Goal: Transaction & Acquisition: Download file/media

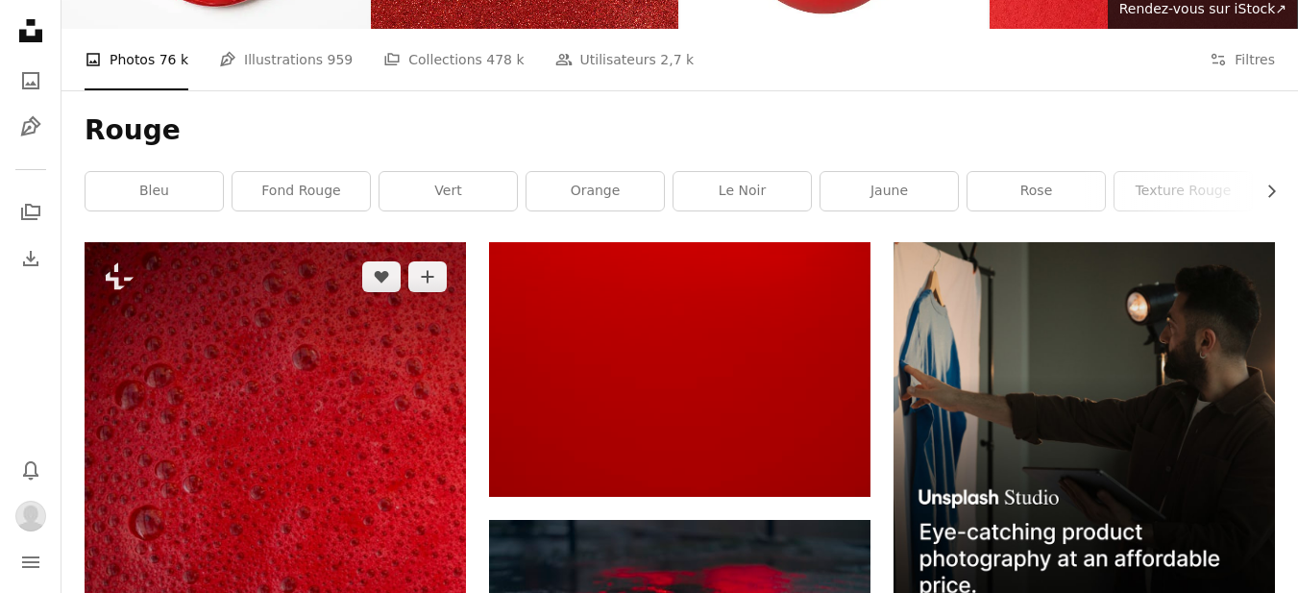
scroll to position [288, 0]
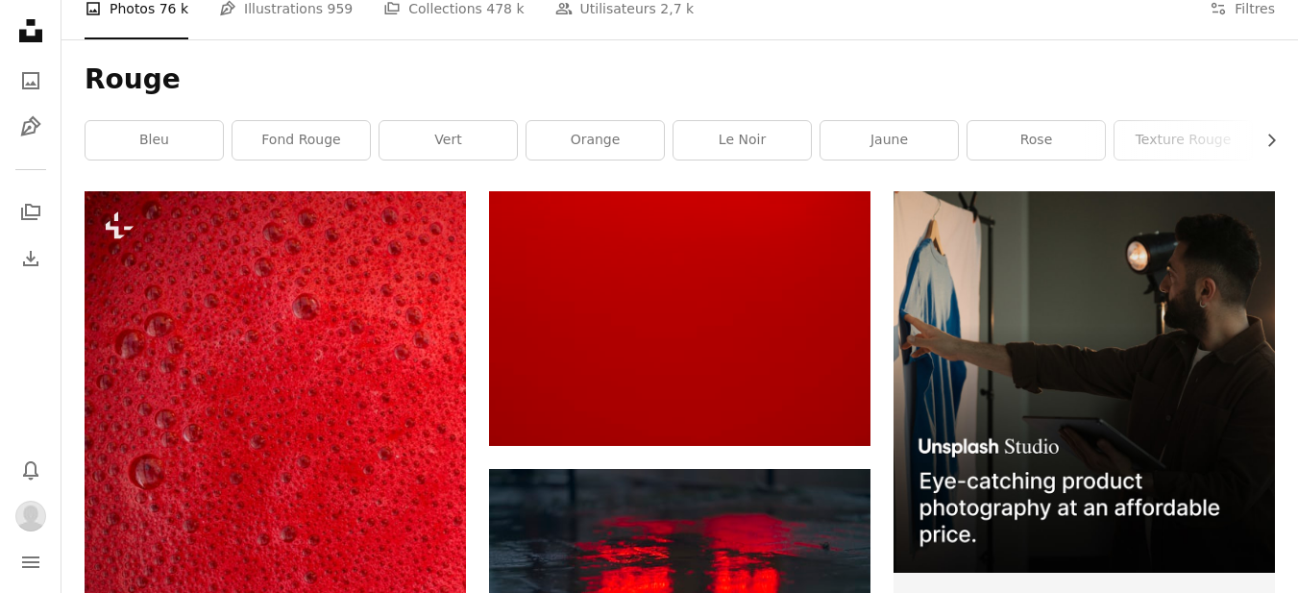
click at [866, 62] on h1 "Rouge" at bounding box center [680, 79] width 1190 height 35
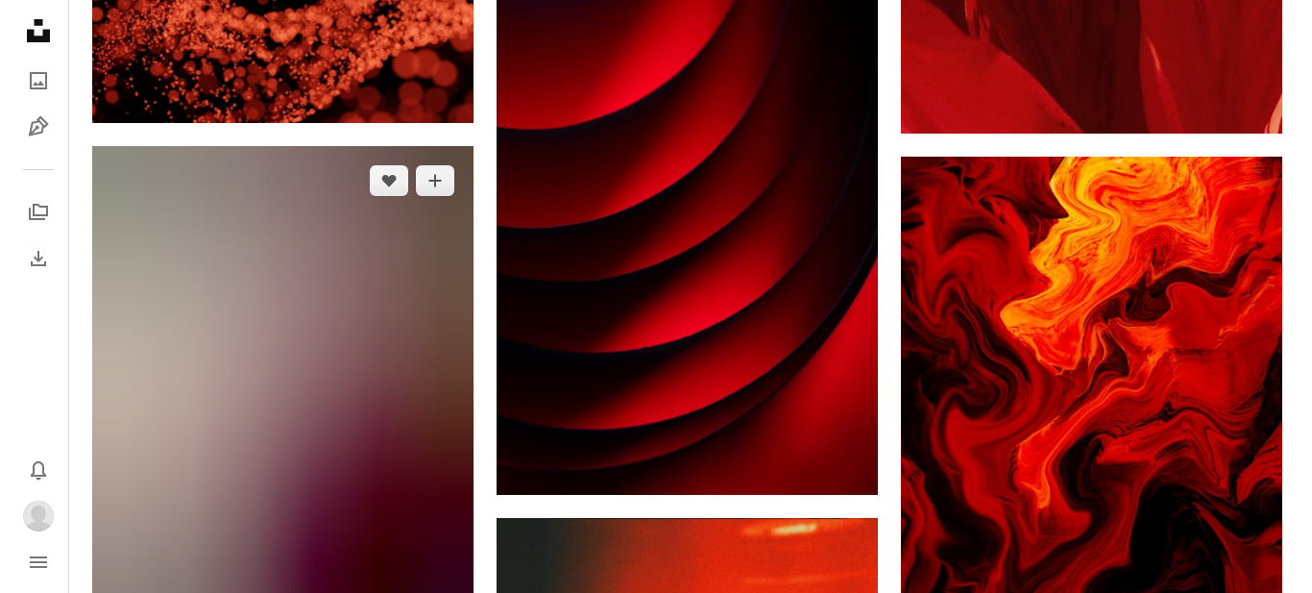
scroll to position [2882, 0]
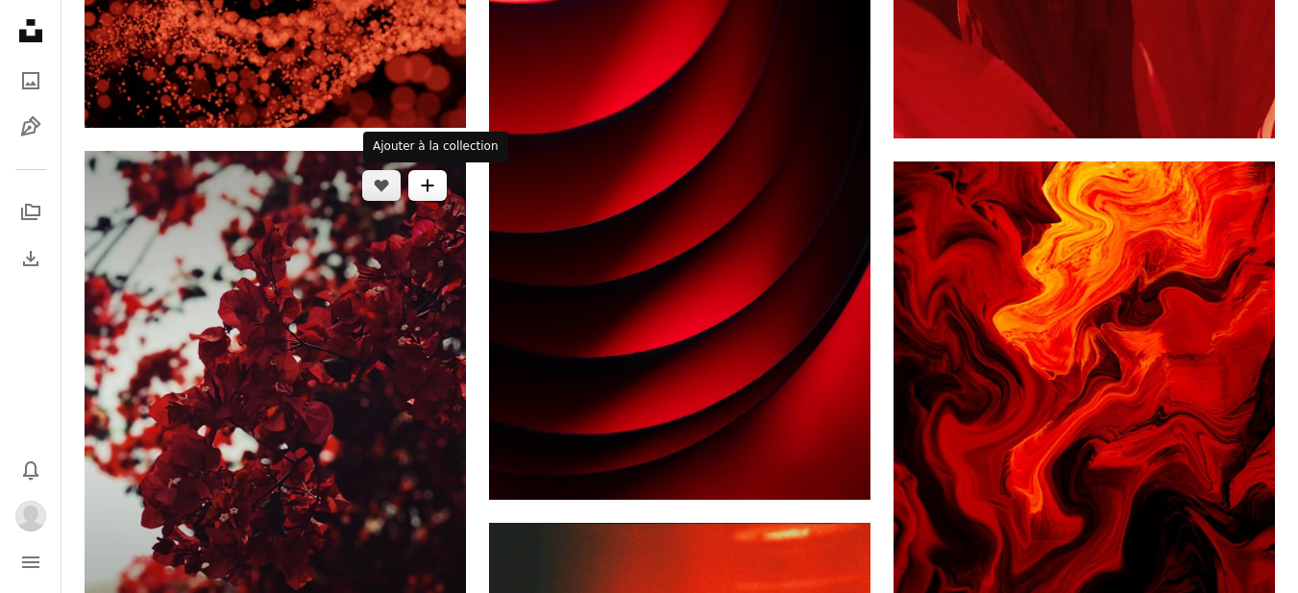
click at [428, 189] on icon "Ajouter à la collection" at bounding box center [427, 186] width 12 height 12
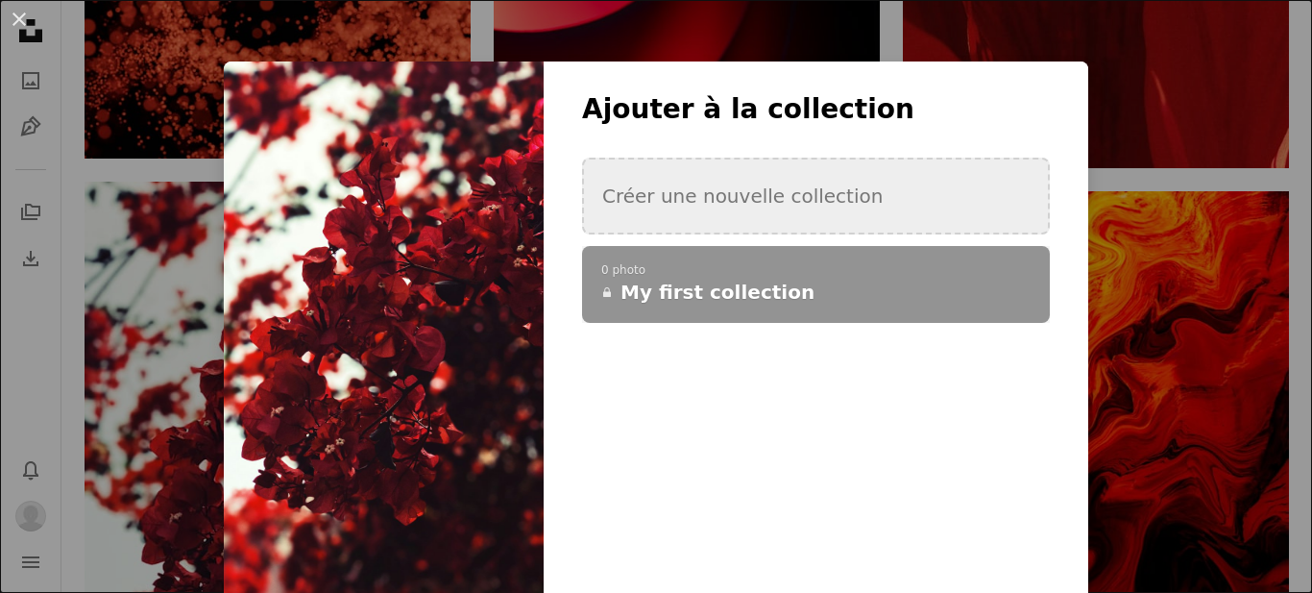
click at [681, 202] on button "Créer une nouvelle collection" at bounding box center [816, 196] width 468 height 77
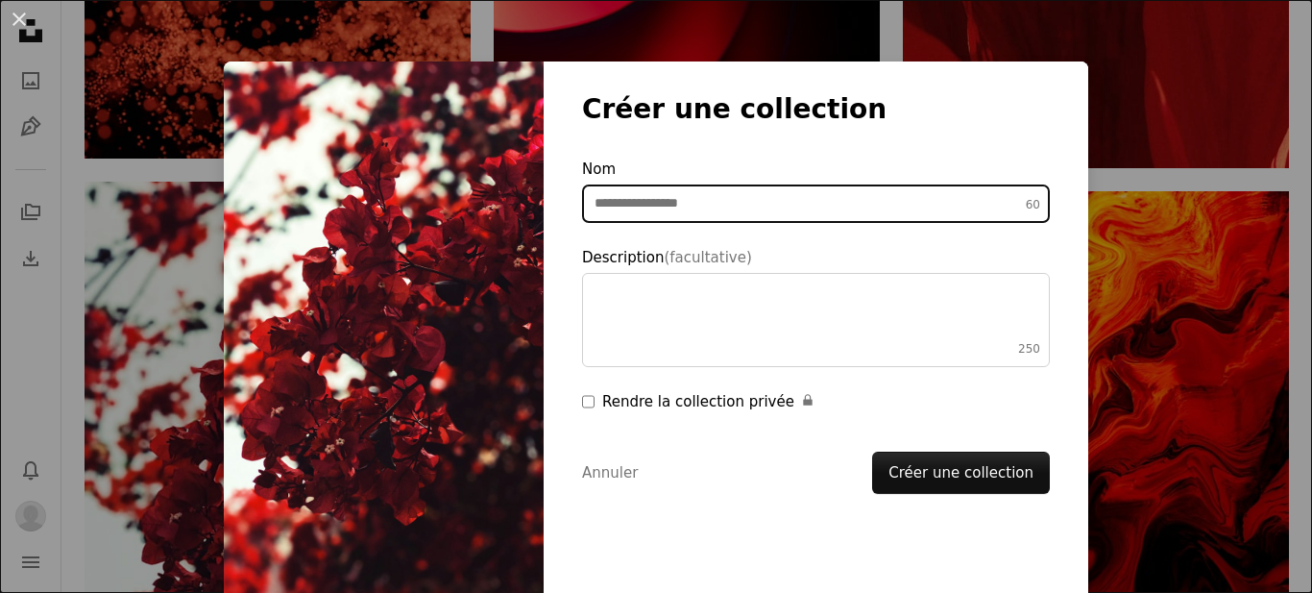
click at [664, 205] on input "Nom 60" at bounding box center [816, 203] width 468 height 38
type input "*"
type input "**********"
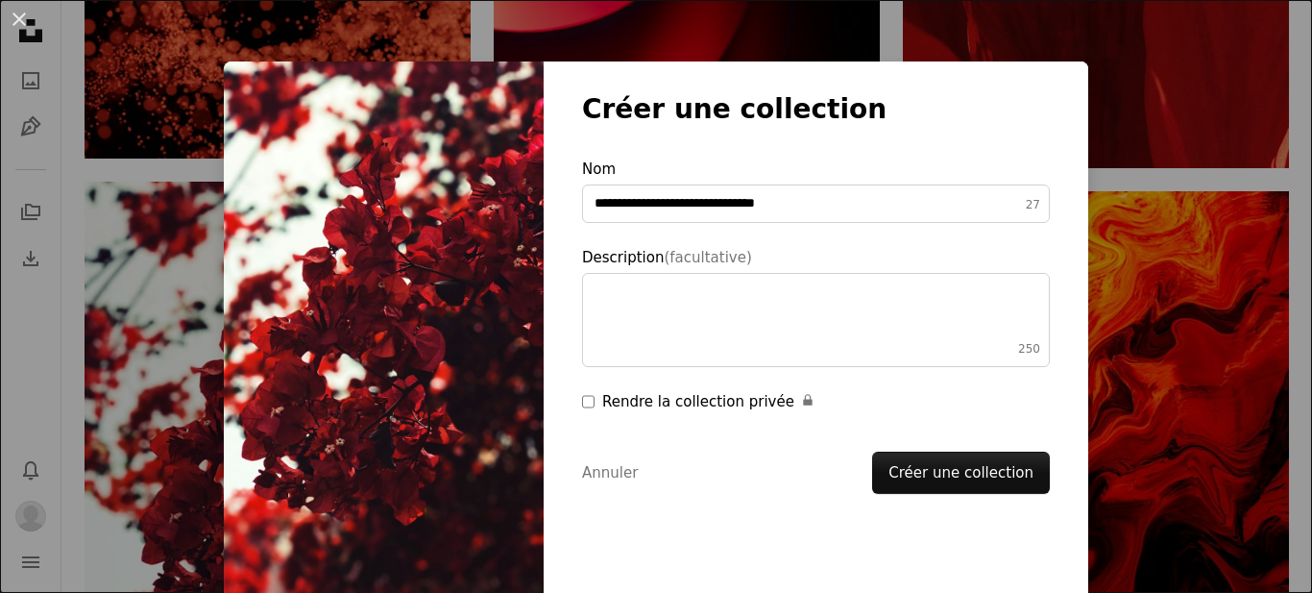
click at [624, 410] on div "Rendre la collection privée A lock" at bounding box center [826, 401] width 448 height 23
click at [941, 472] on button "Créer une collection" at bounding box center [961, 473] width 178 height 42
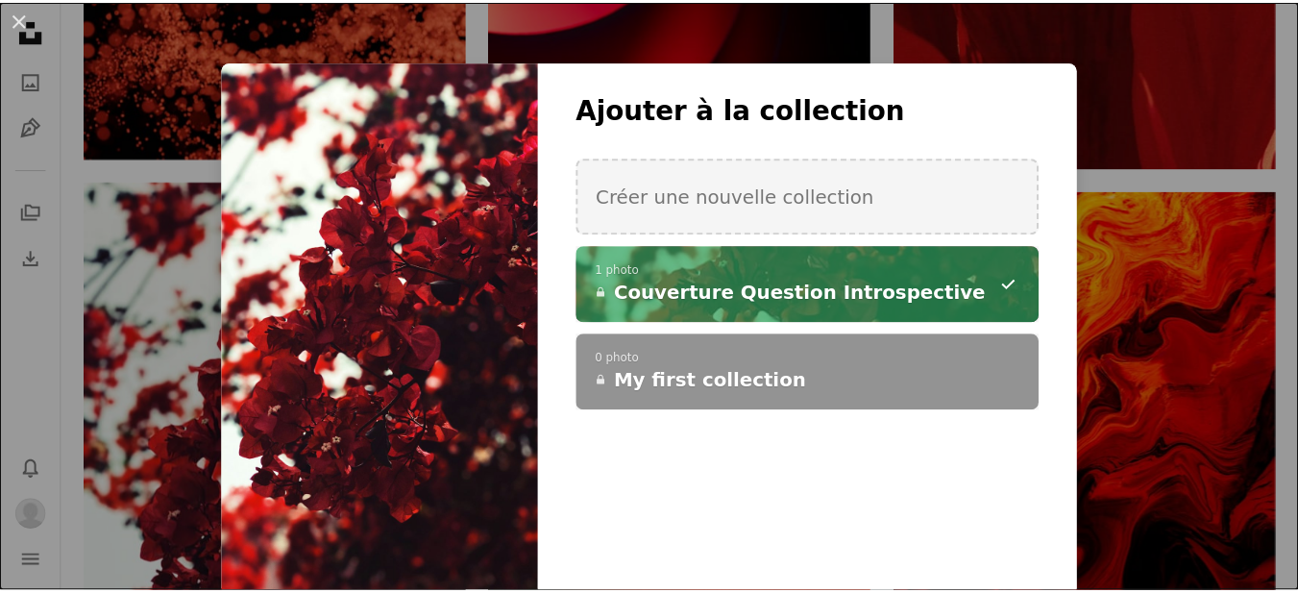
scroll to position [7, 0]
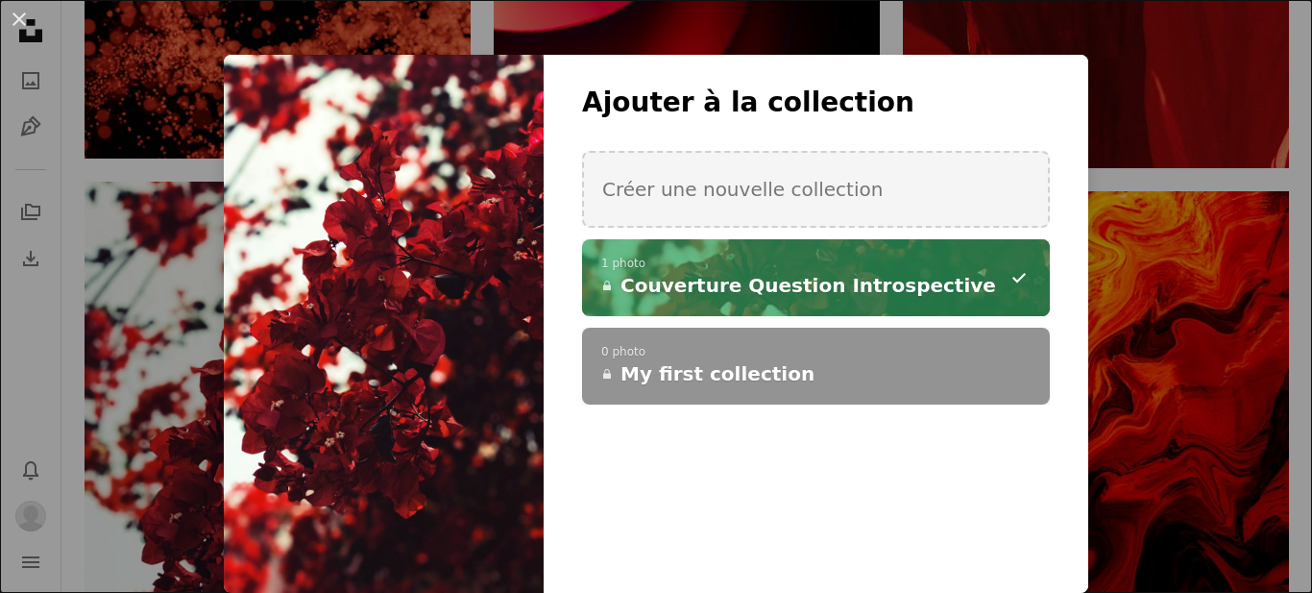
click at [1108, 427] on div "**********" at bounding box center [656, 296] width 1312 height 593
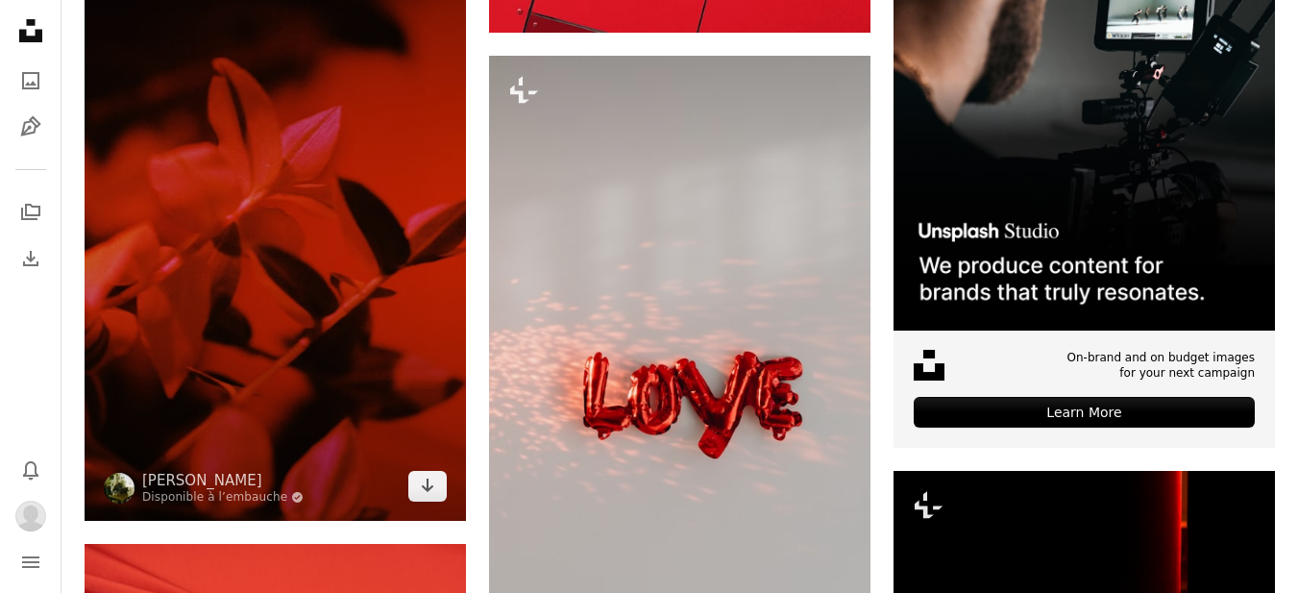
scroll to position [8262, 0]
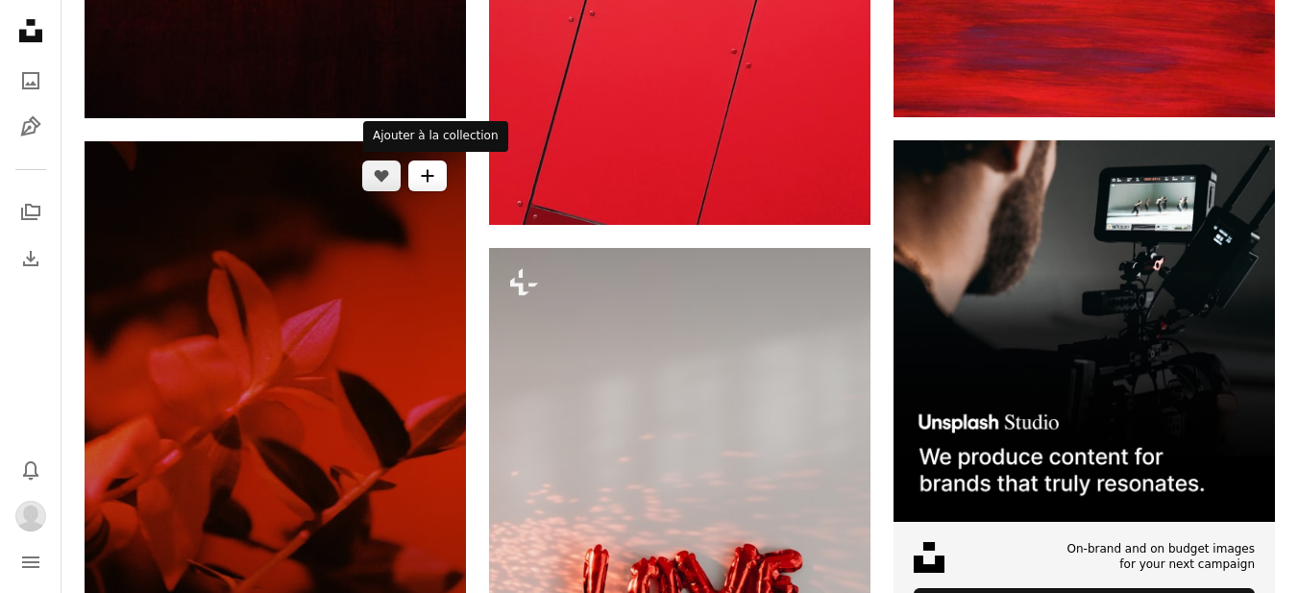
click at [432, 182] on icon "A plus sign" at bounding box center [427, 175] width 15 height 15
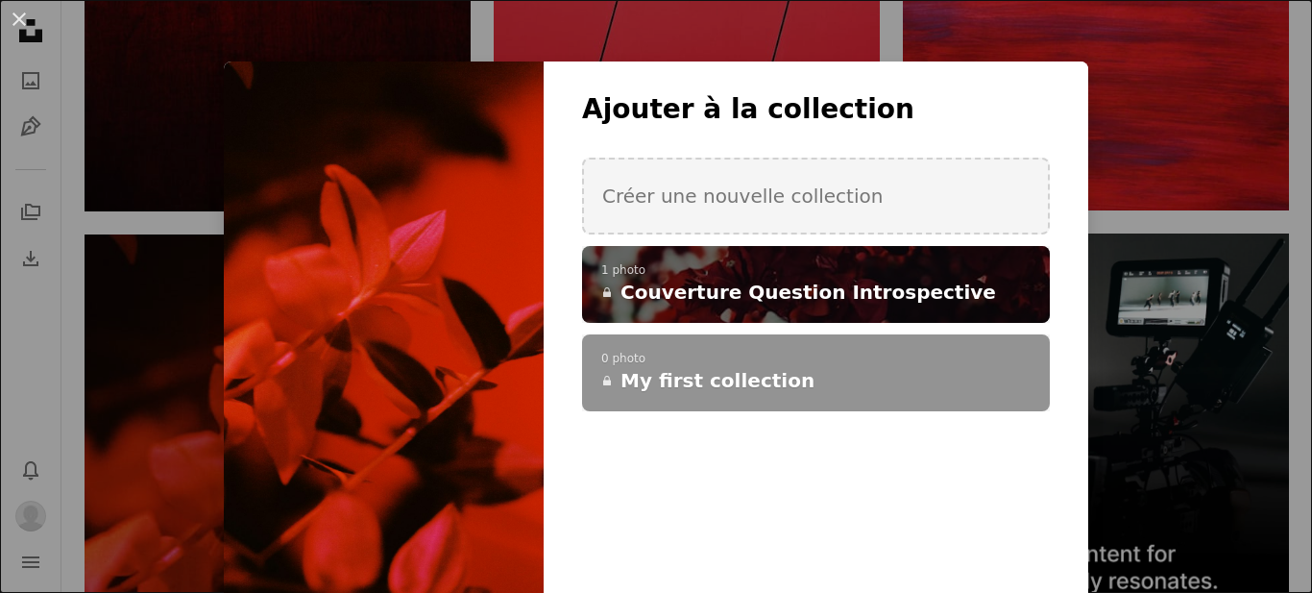
click at [743, 290] on span "Couverture Question Introspective" at bounding box center [809, 292] width 376 height 27
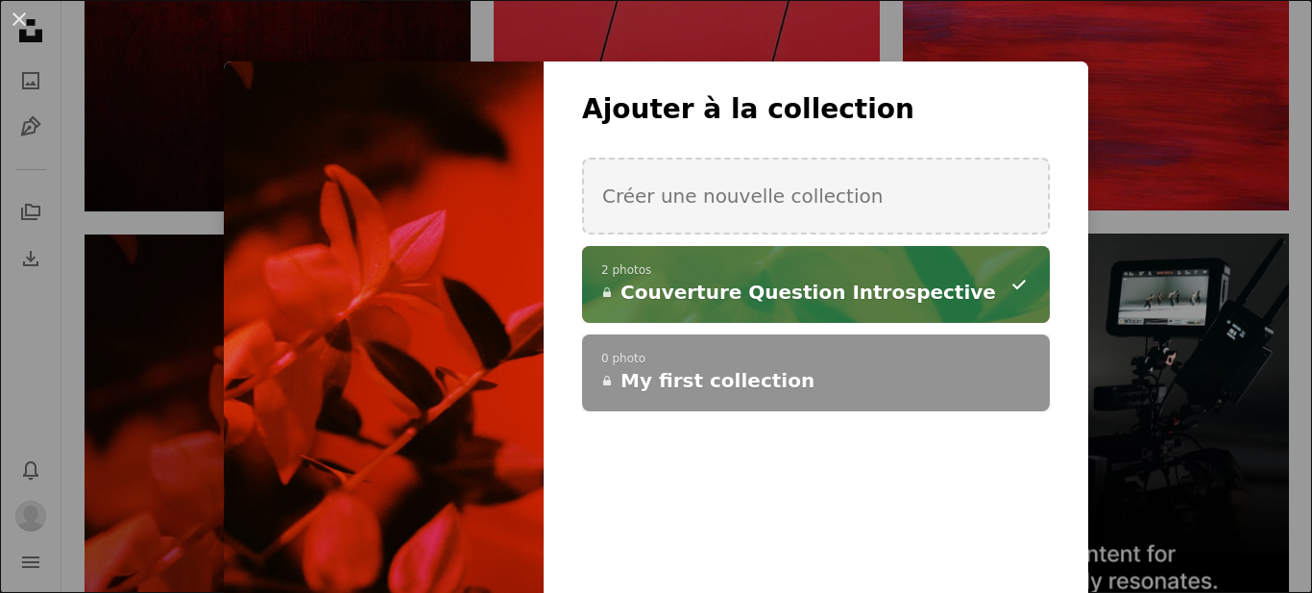
click at [1213, 272] on div "An X shape Ajouter à la collection Créer une nouvelle collection A checkmark A …" at bounding box center [656, 296] width 1312 height 593
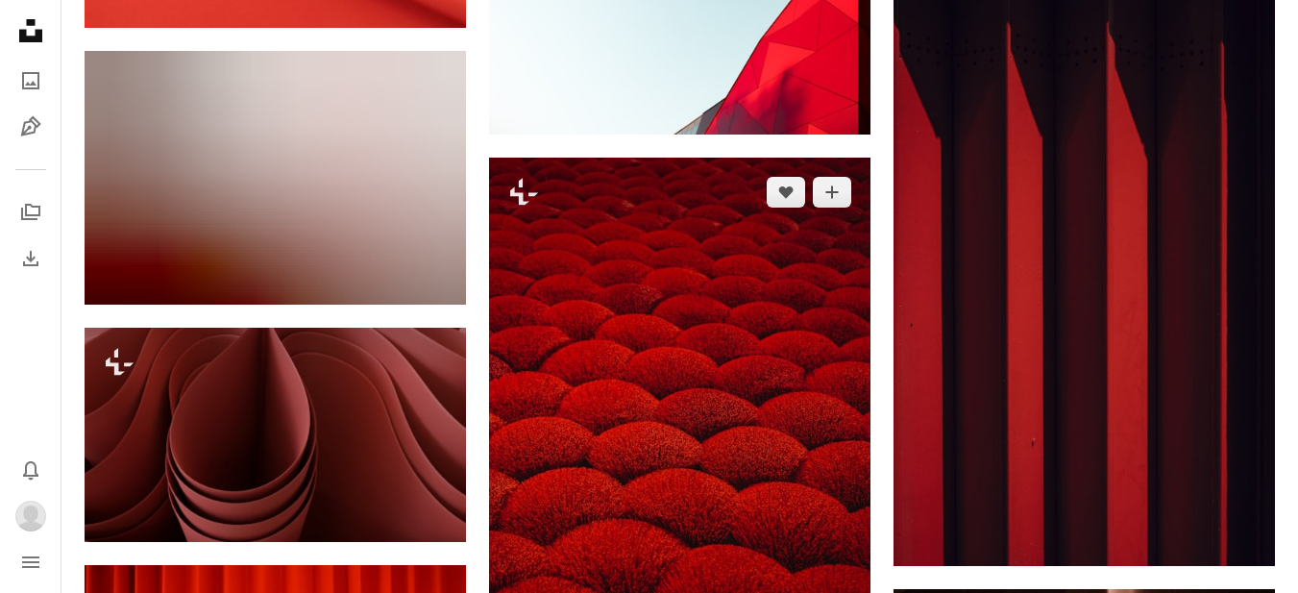
scroll to position [9223, 0]
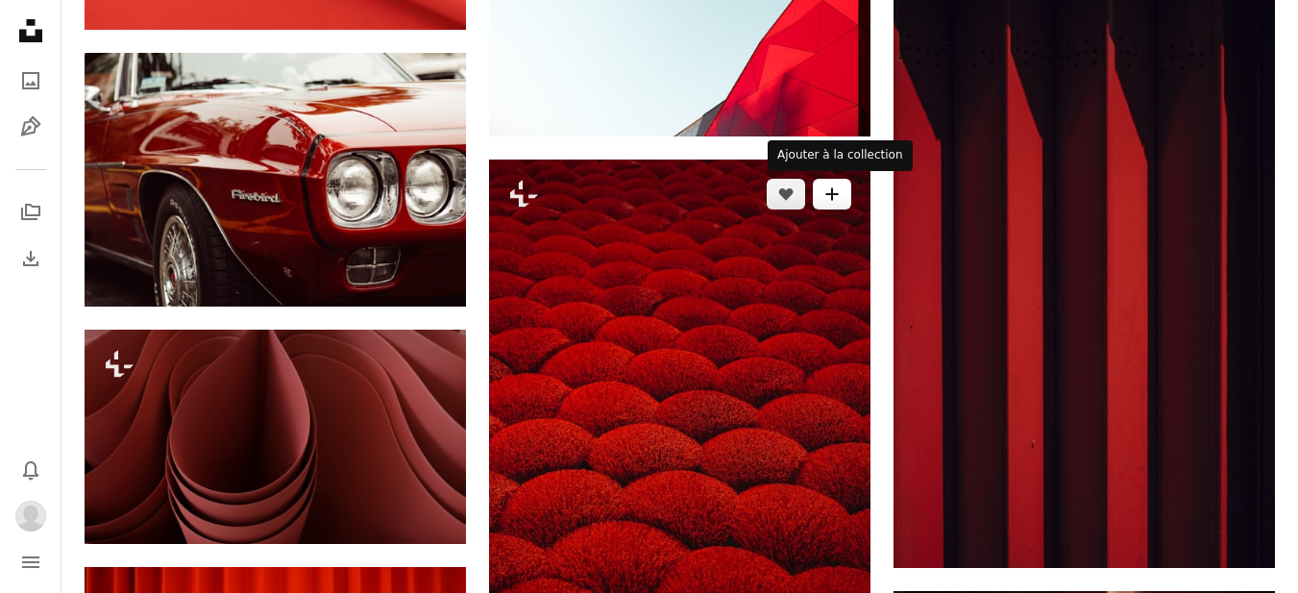
click at [835, 200] on icon "A plus sign" at bounding box center [831, 193] width 15 height 15
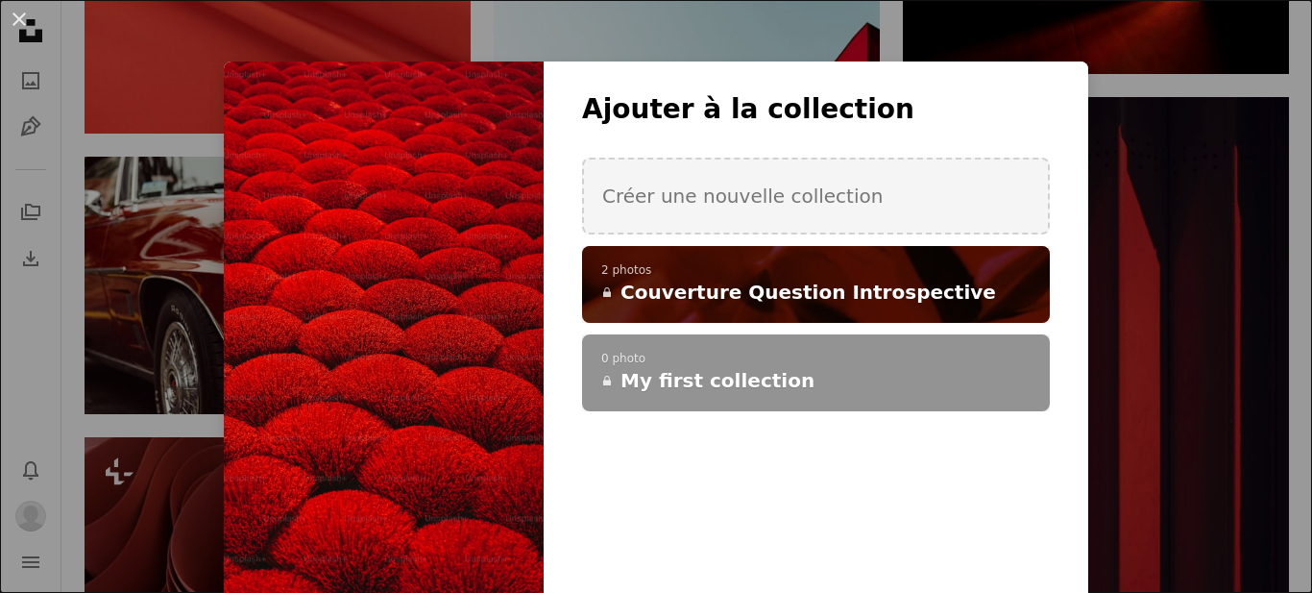
click at [690, 316] on div "A checkmark A plus sign 2 photos A lock Couverture Question Introspective" at bounding box center [816, 284] width 468 height 77
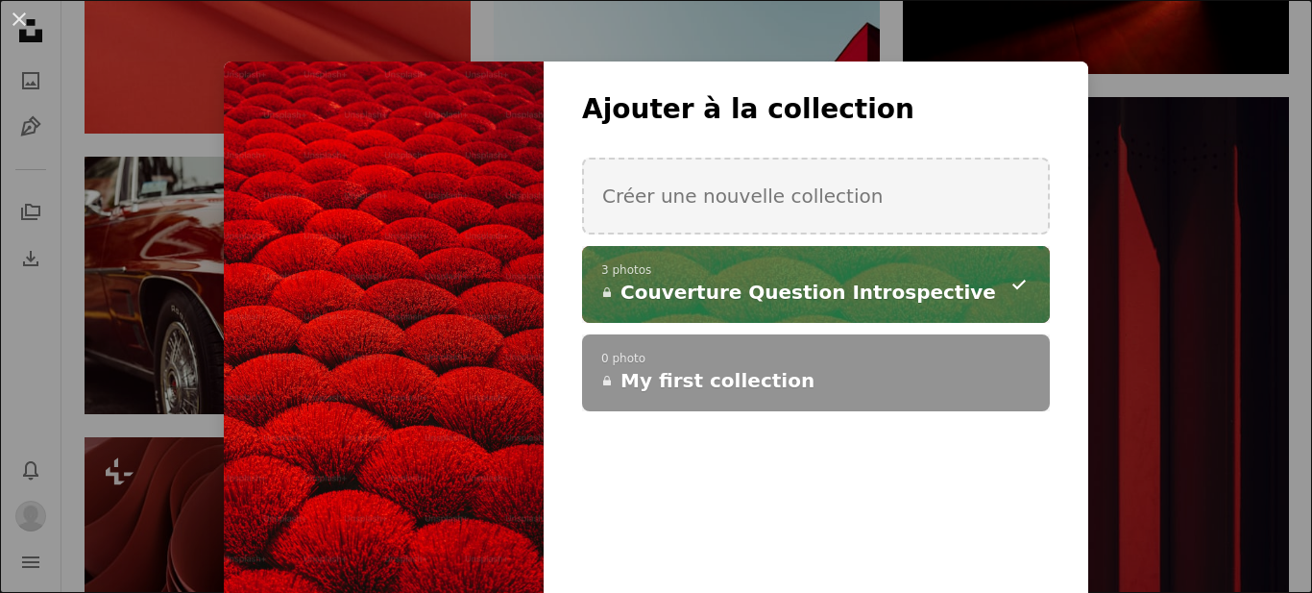
click at [1184, 331] on div "An X shape Ajouter à la collection Créer une nouvelle collection A checkmark A …" at bounding box center [656, 296] width 1312 height 593
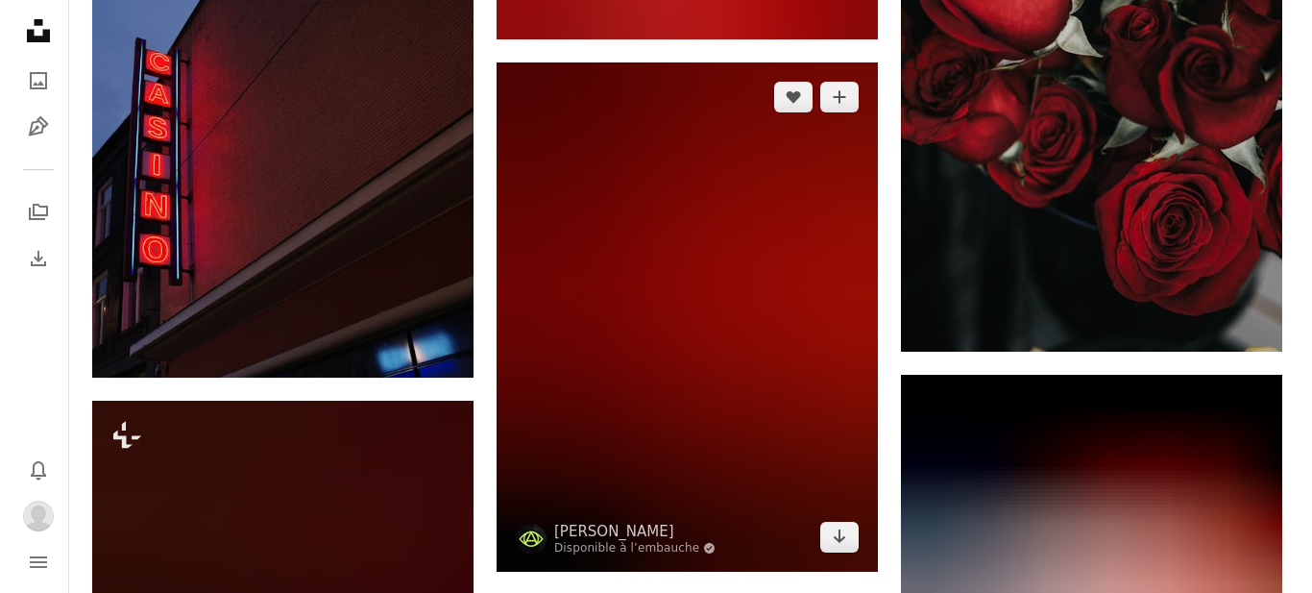
scroll to position [13354, 0]
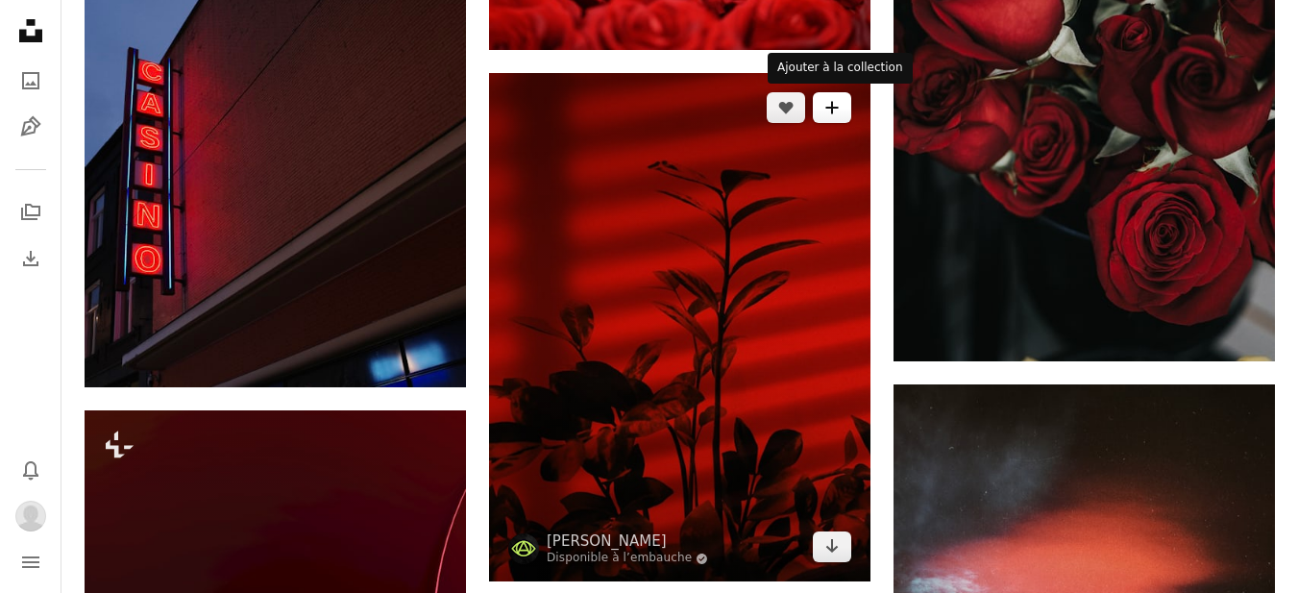
click at [836, 108] on icon "Ajouter à la collection" at bounding box center [831, 107] width 12 height 12
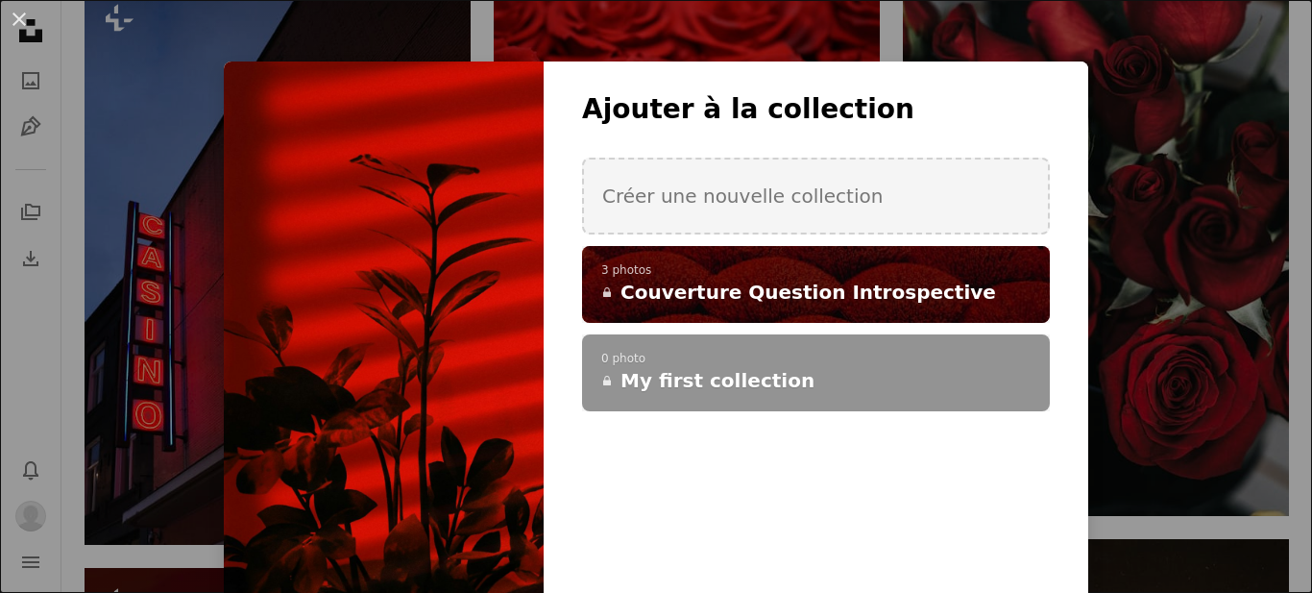
click at [771, 281] on span "Couverture Question Introspective" at bounding box center [809, 292] width 376 height 27
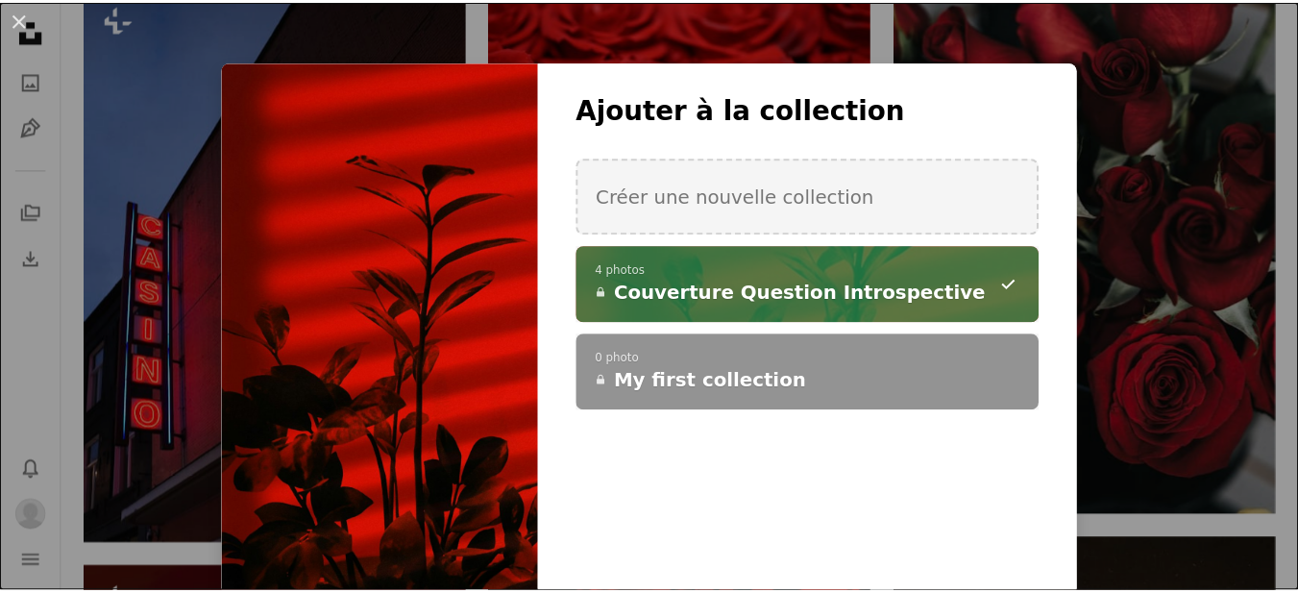
scroll to position [7, 0]
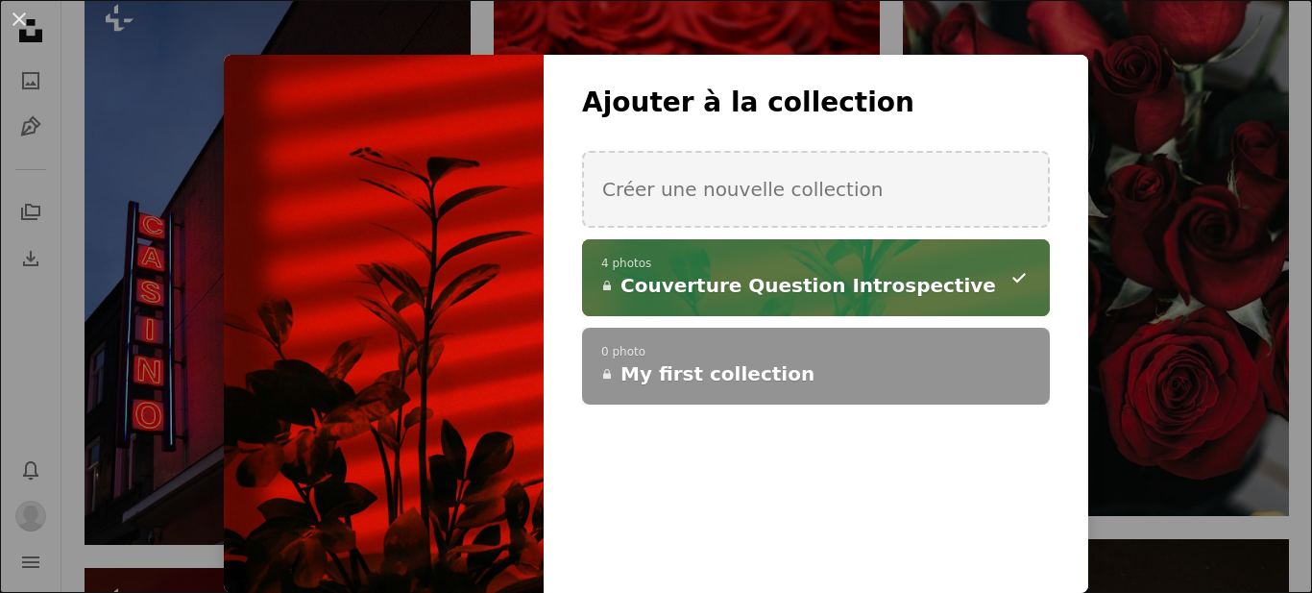
click at [1184, 303] on div "An X shape Ajouter à la collection Créer une nouvelle collection A checkmark A …" at bounding box center [656, 296] width 1312 height 593
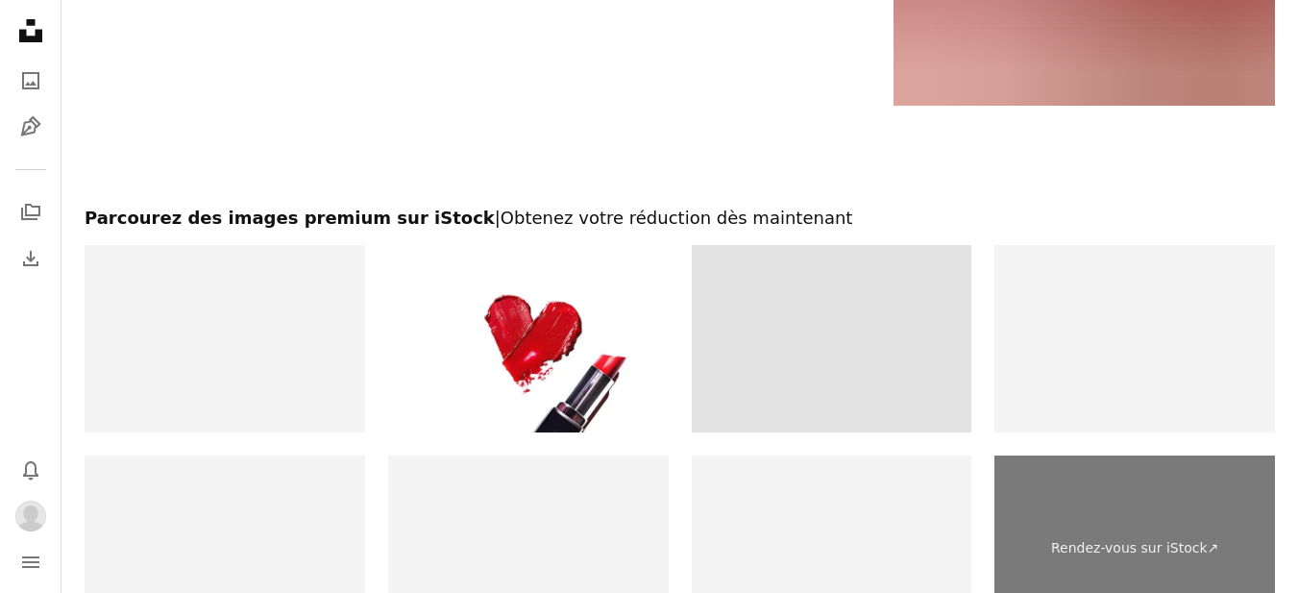
scroll to position [18734, 0]
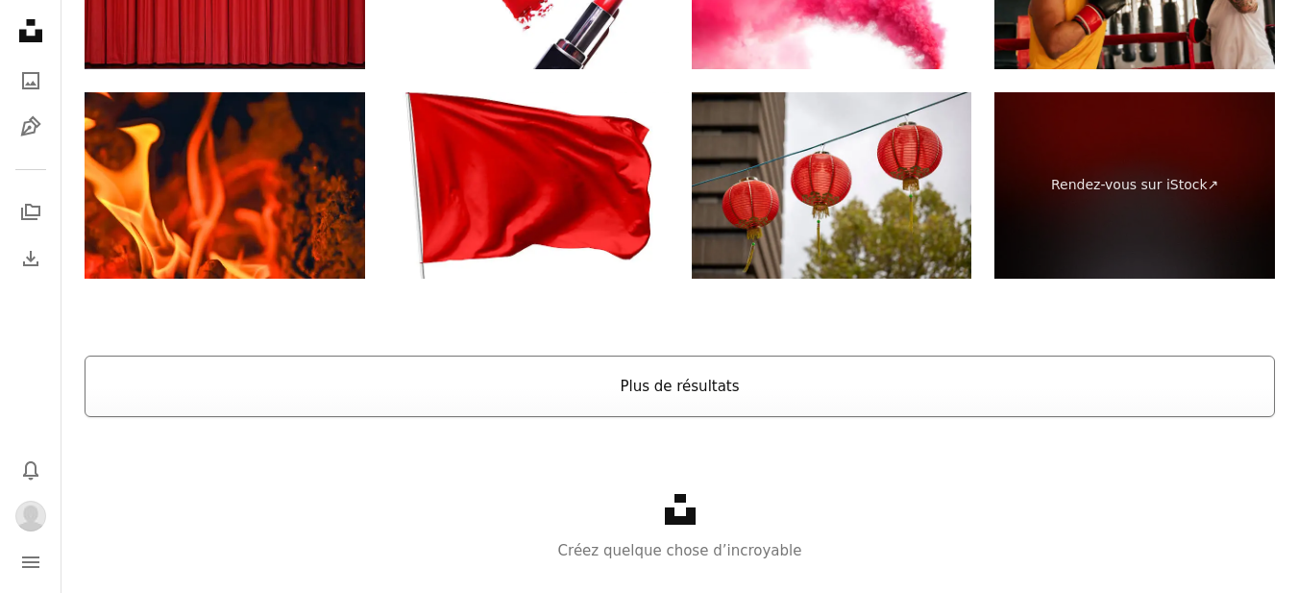
click at [703, 397] on button "Plus de résultats" at bounding box center [680, 385] width 1190 height 61
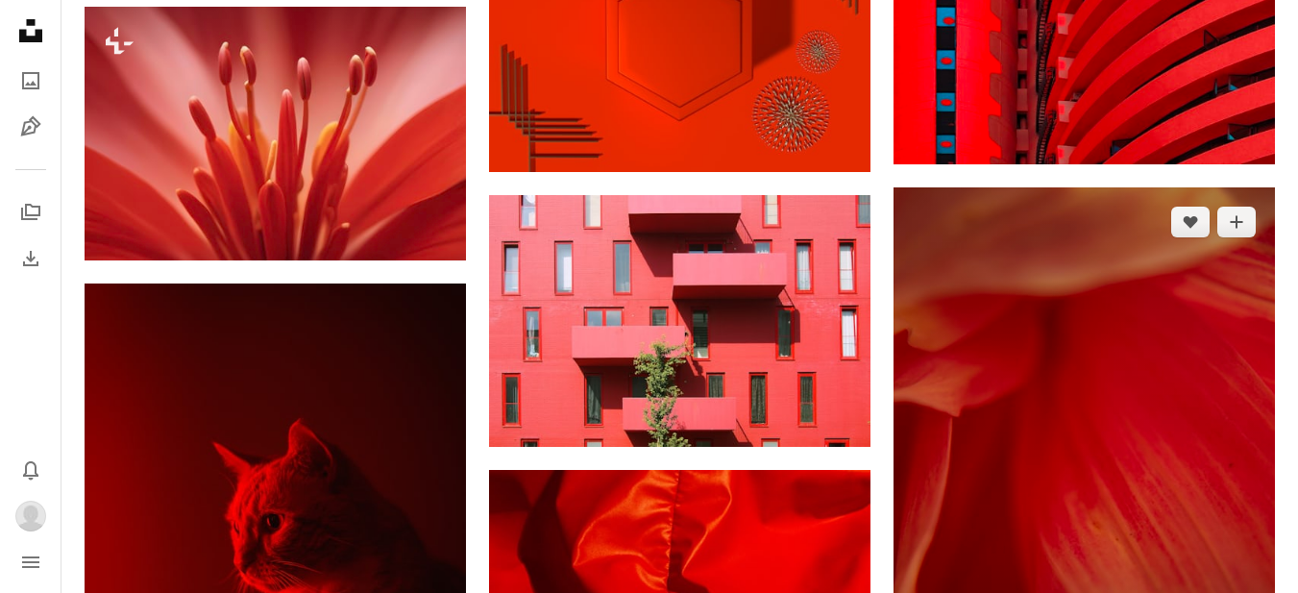
scroll to position [21773, 0]
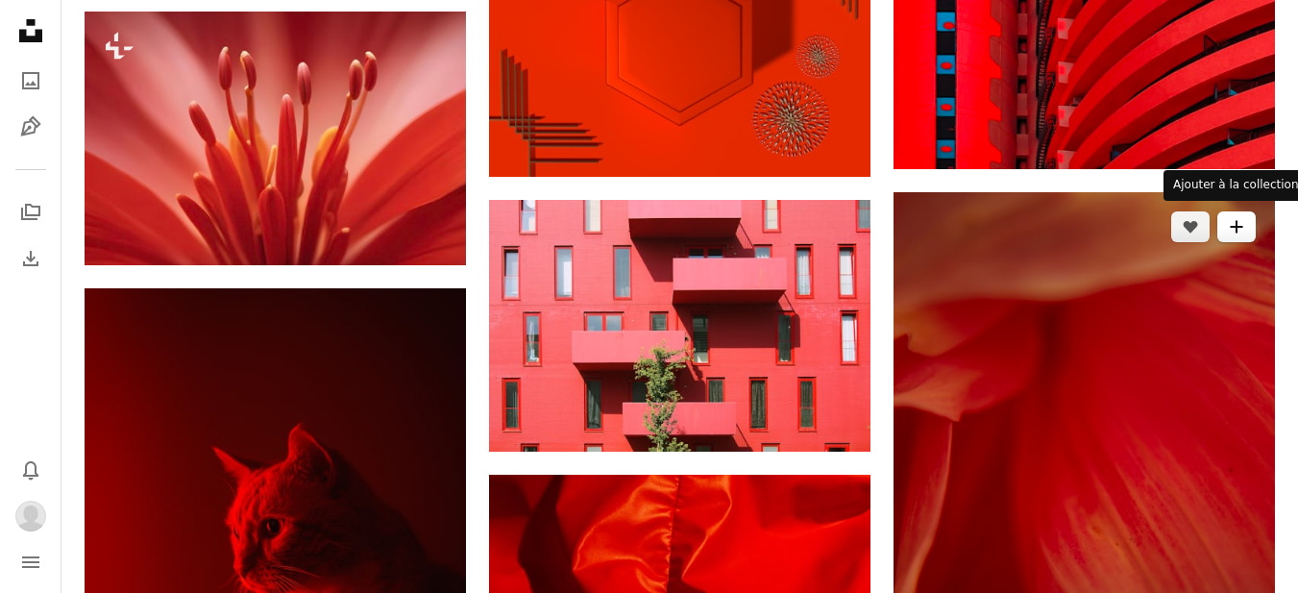
click at [1247, 219] on button "A plus sign" at bounding box center [1236, 226] width 38 height 31
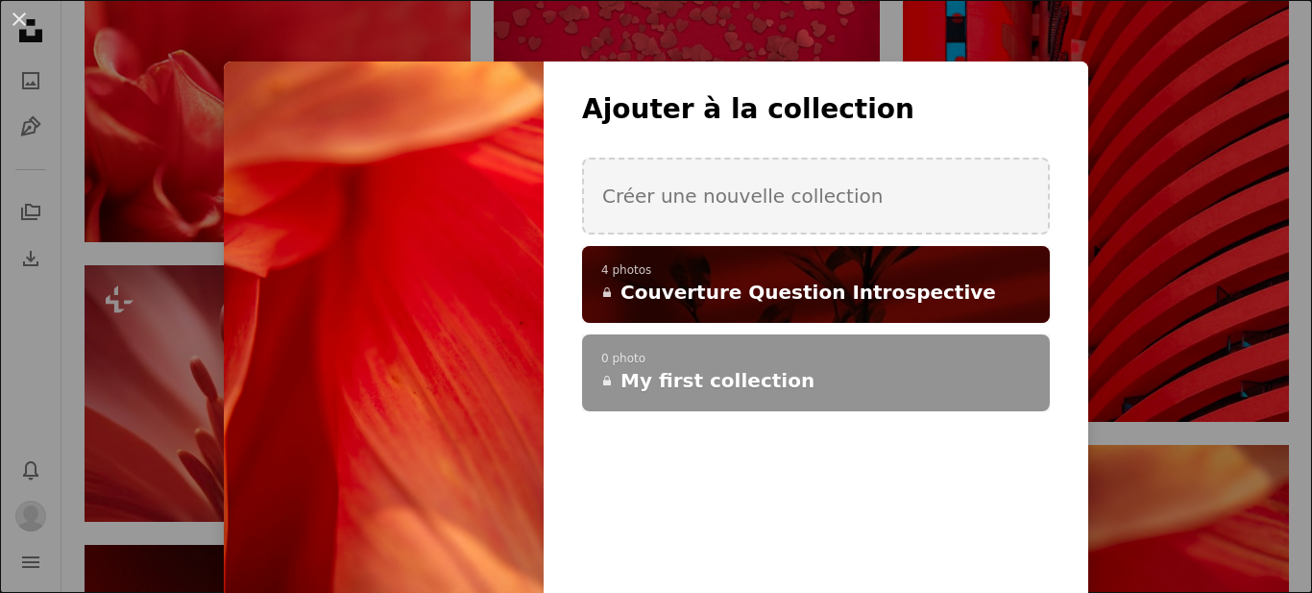
click at [720, 290] on span "Couverture Question Introspective" at bounding box center [809, 292] width 376 height 27
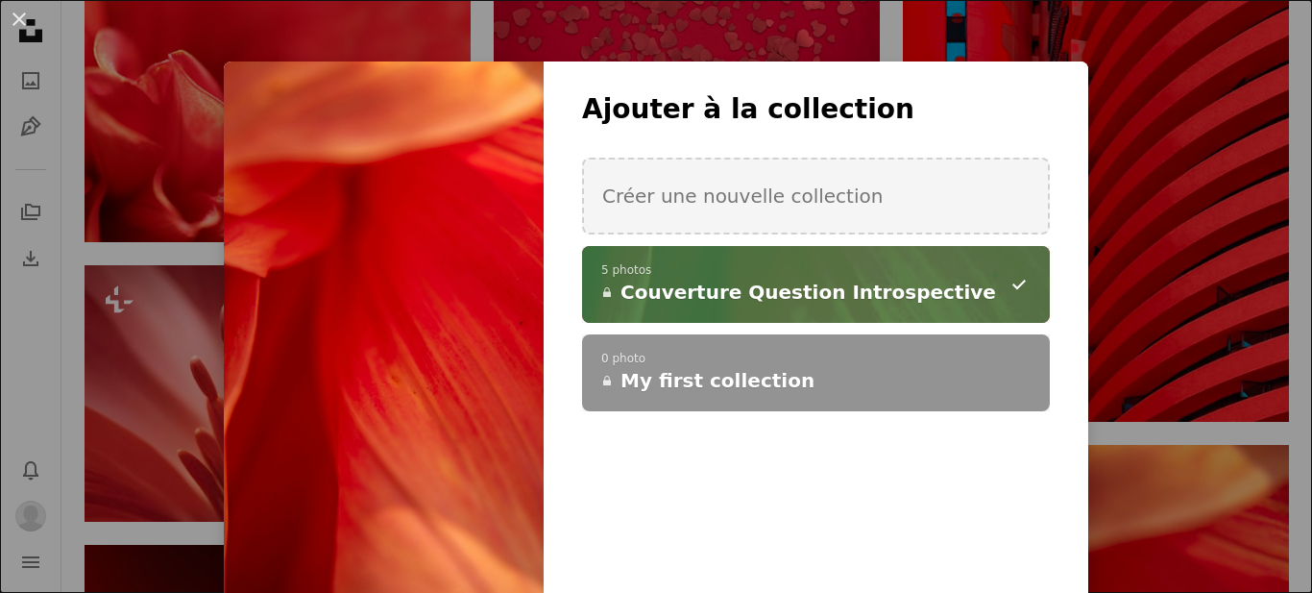
click at [1177, 273] on div "An X shape Ajouter à la collection Créer une nouvelle collection A checkmark A …" at bounding box center [656, 296] width 1312 height 593
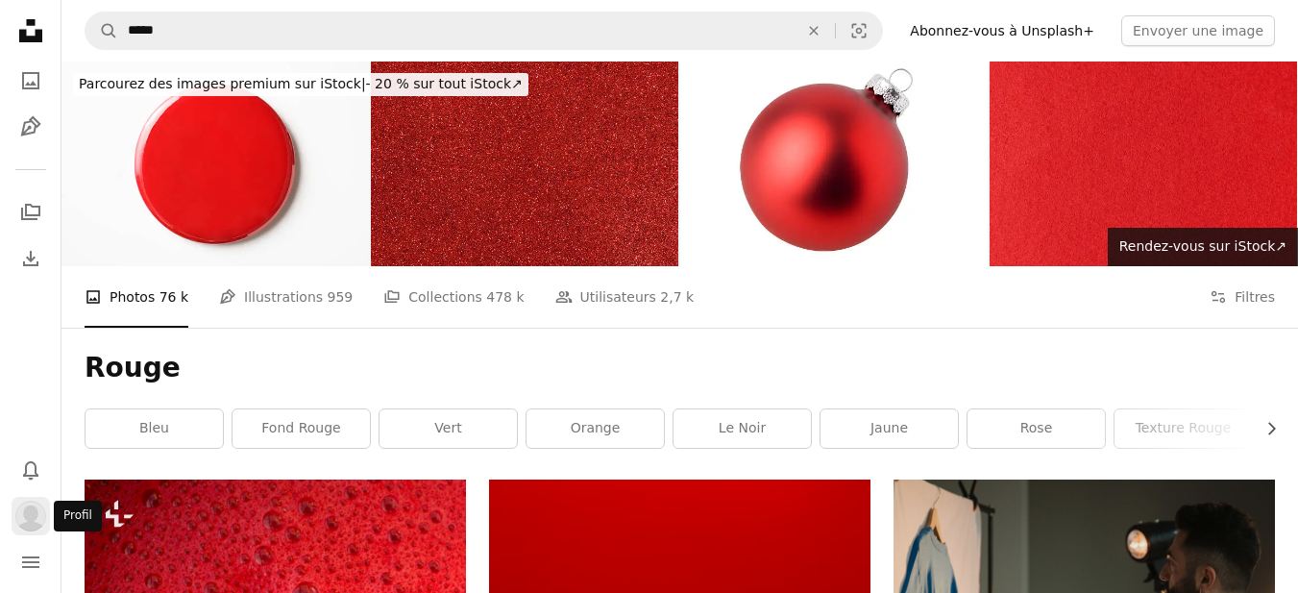
click at [28, 525] on img "Profil" at bounding box center [30, 516] width 31 height 31
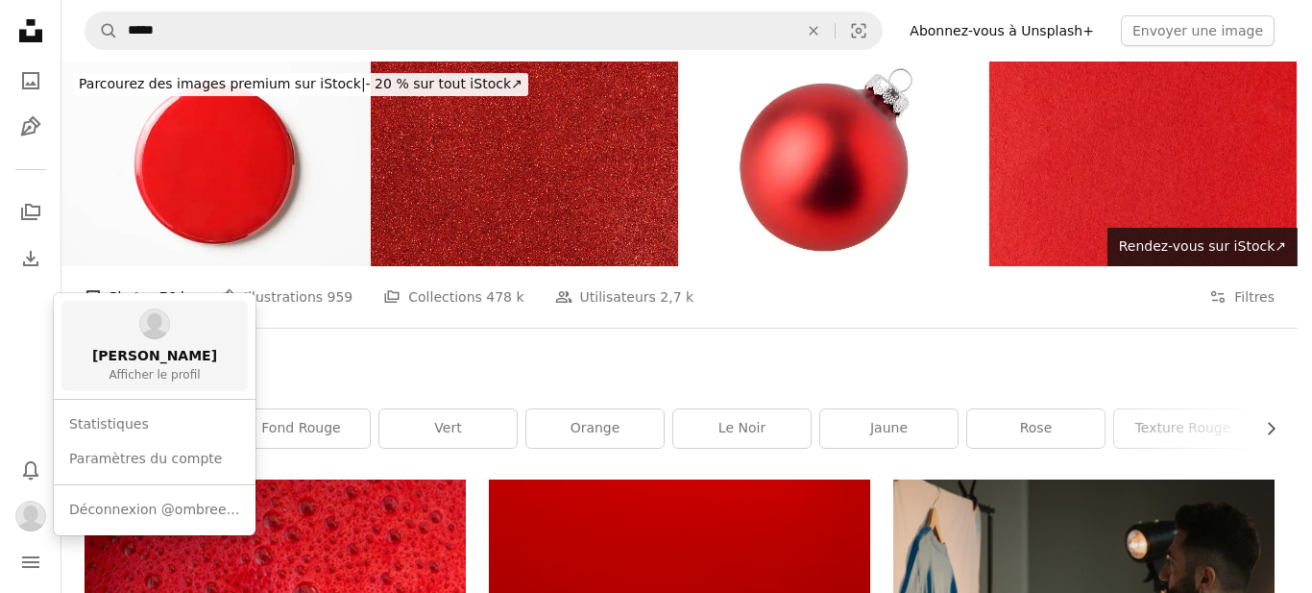
click at [134, 376] on span "Afficher le profil" at bounding box center [154, 375] width 91 height 15
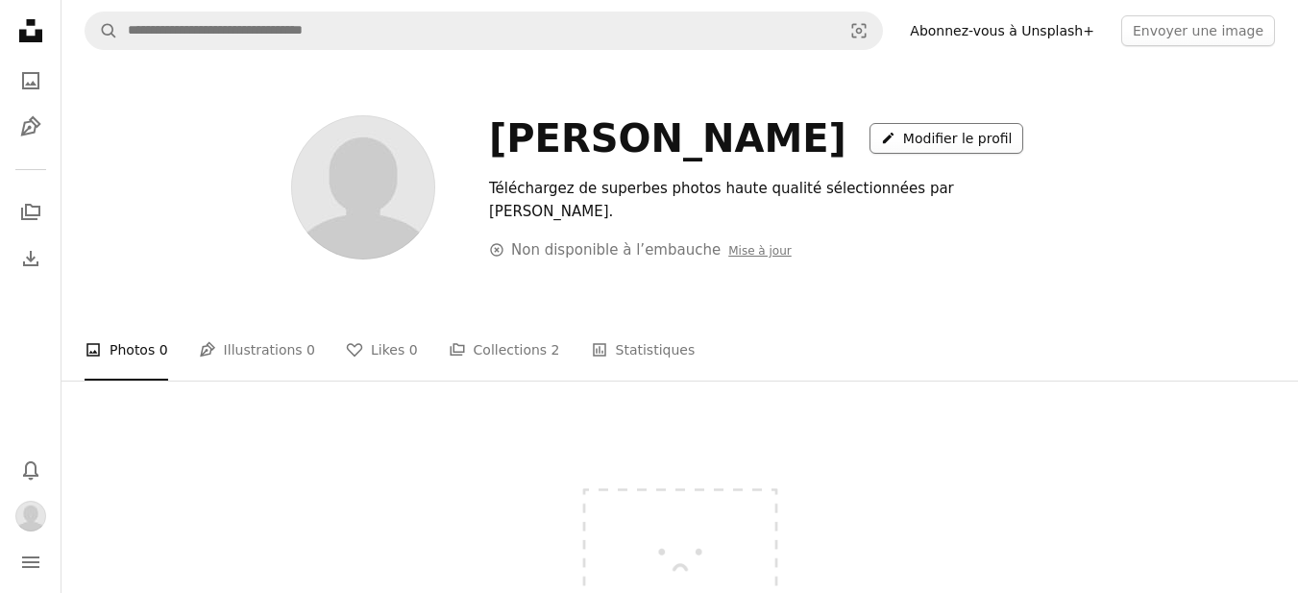
click at [869, 132] on link "A pencil Modifier le profil" at bounding box center [946, 138] width 155 height 31
click at [37, 71] on icon "A photo" at bounding box center [30, 80] width 23 height 23
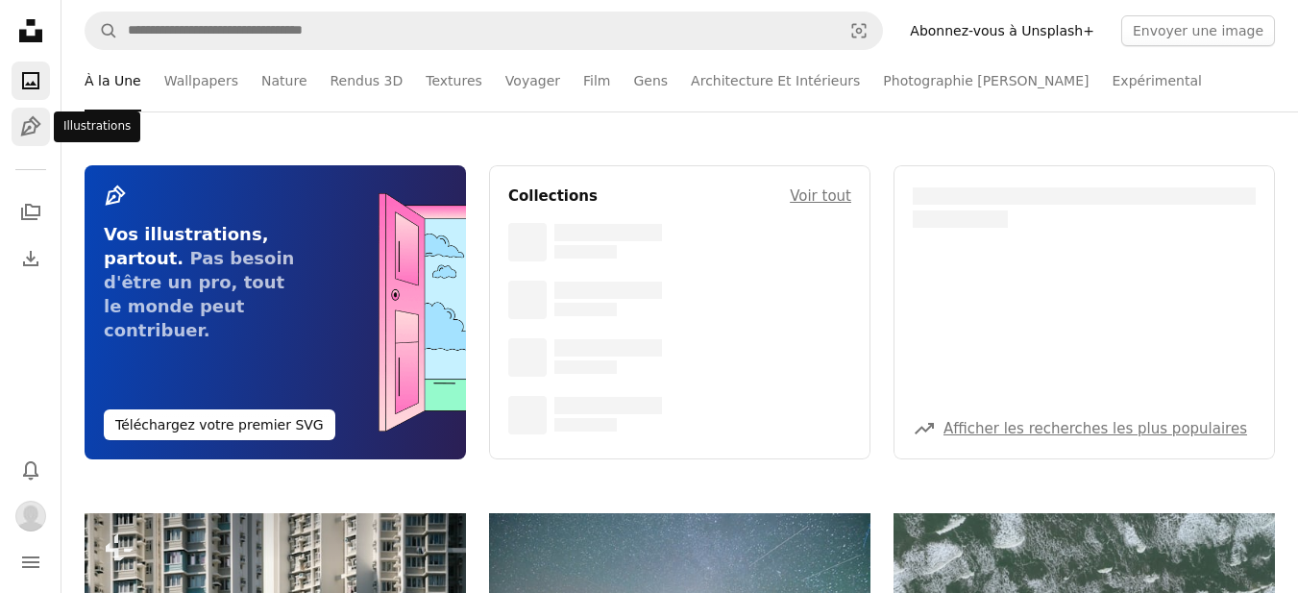
click at [39, 125] on icon "Illustrations" at bounding box center [30, 126] width 20 height 20
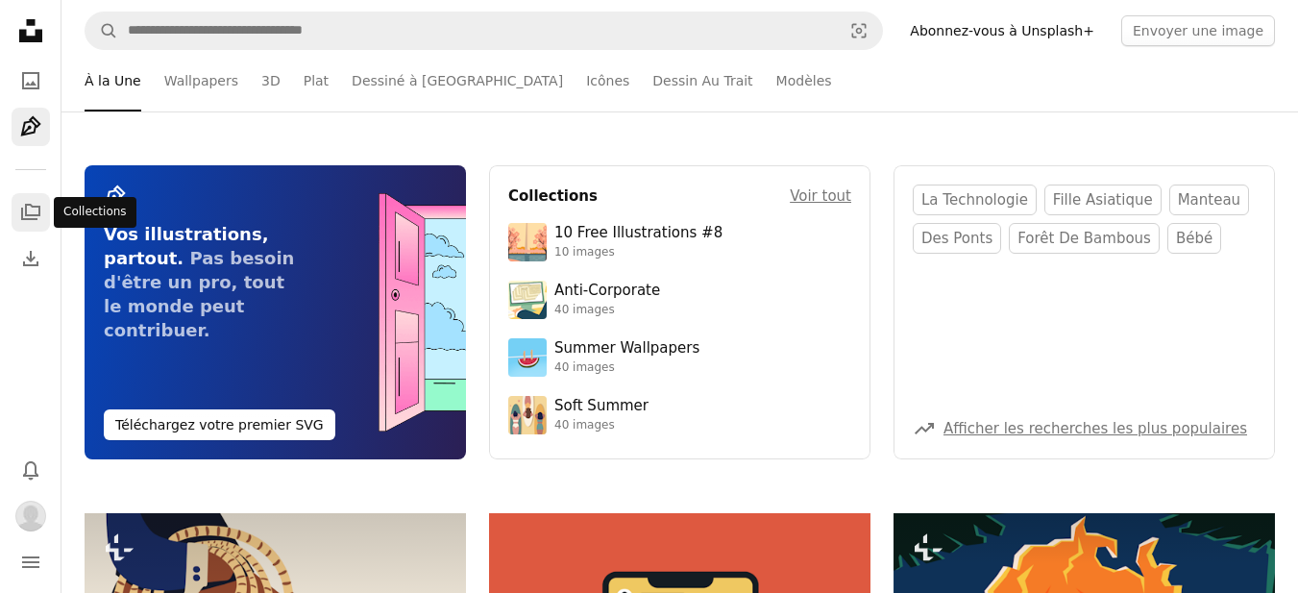
click at [35, 214] on icon "Collections" at bounding box center [30, 212] width 19 height 16
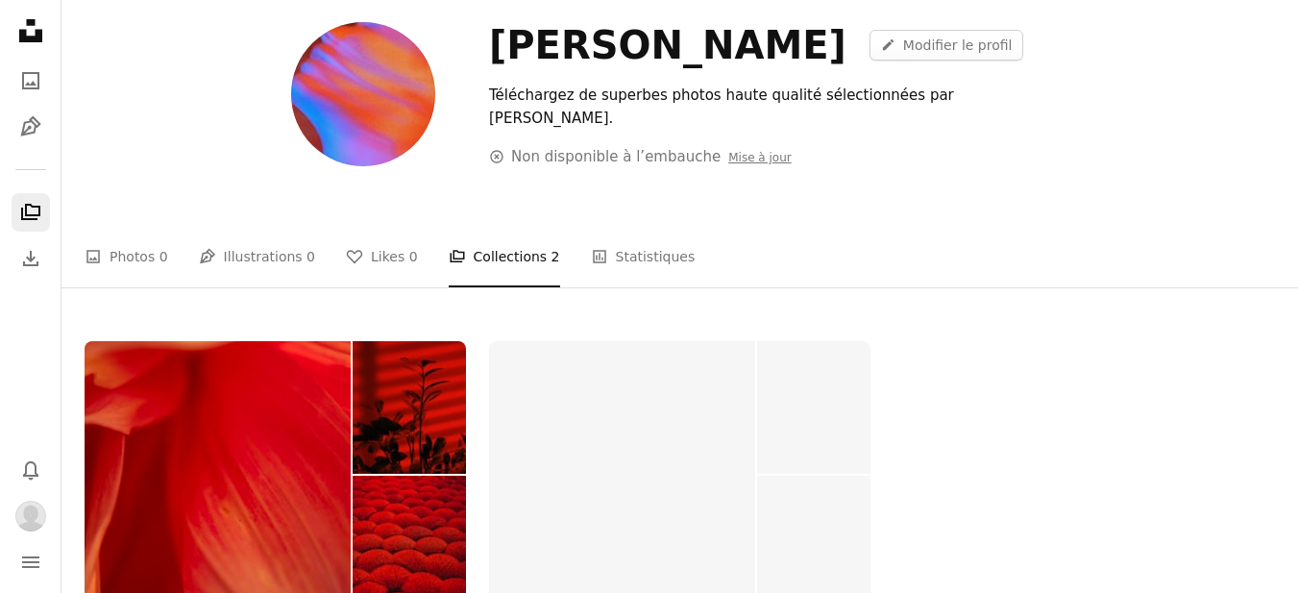
scroll to position [288, 0]
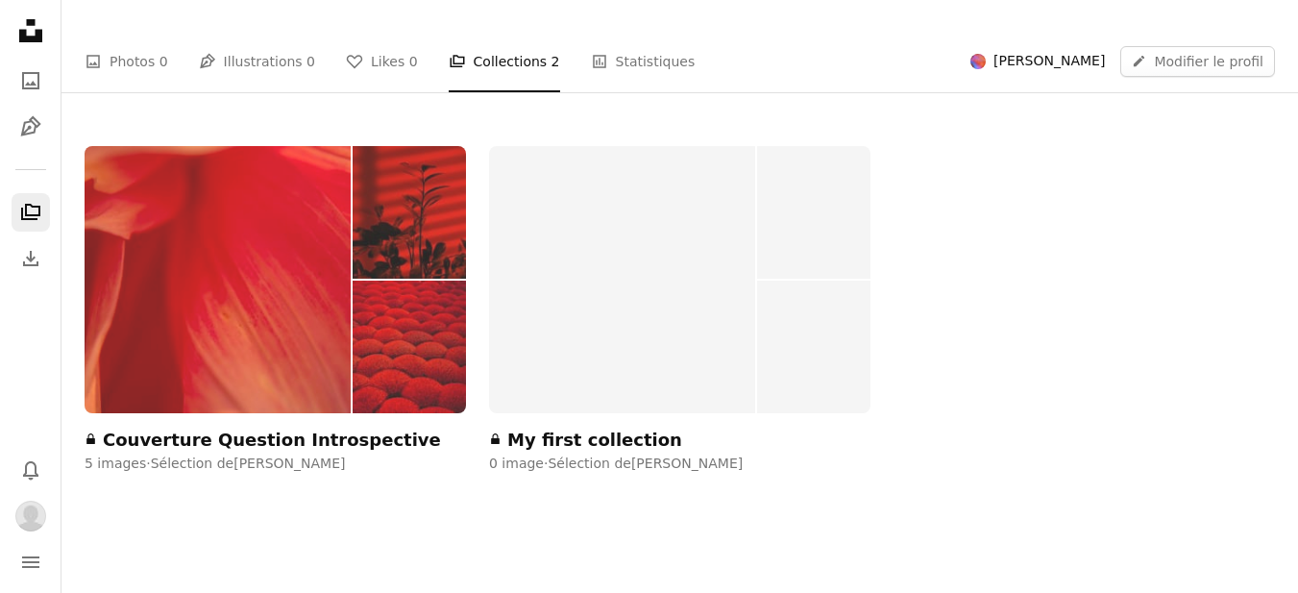
click at [218, 312] on img at bounding box center [218, 279] width 266 height 267
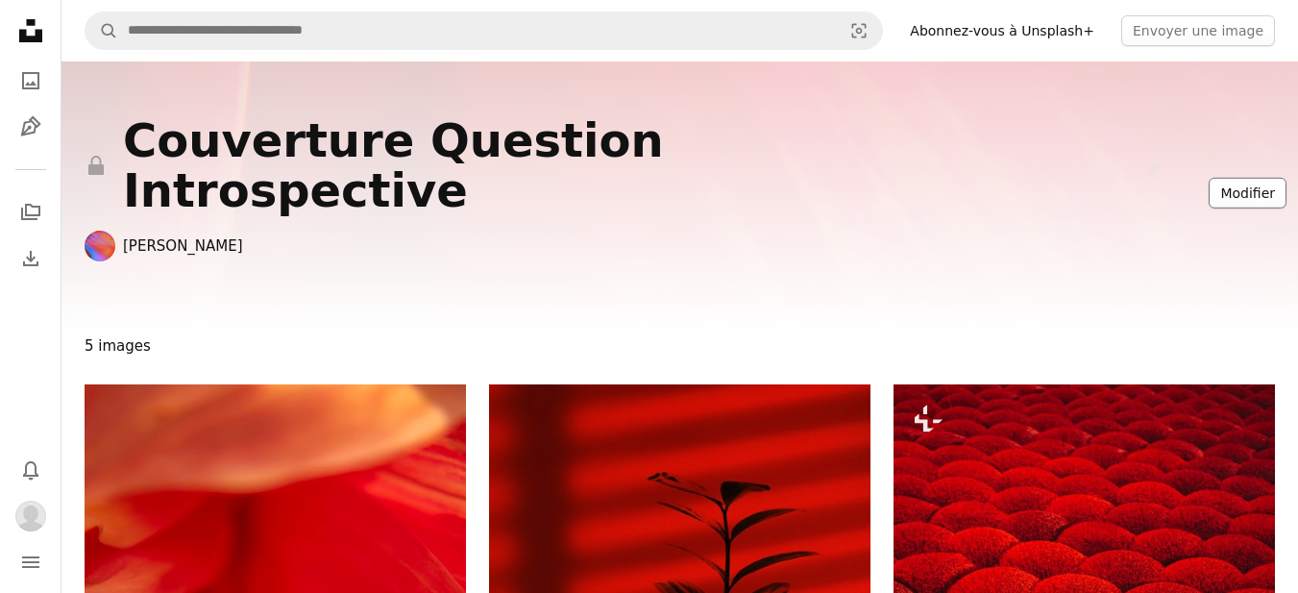
click at [1230, 178] on button "Modifier" at bounding box center [1248, 193] width 78 height 31
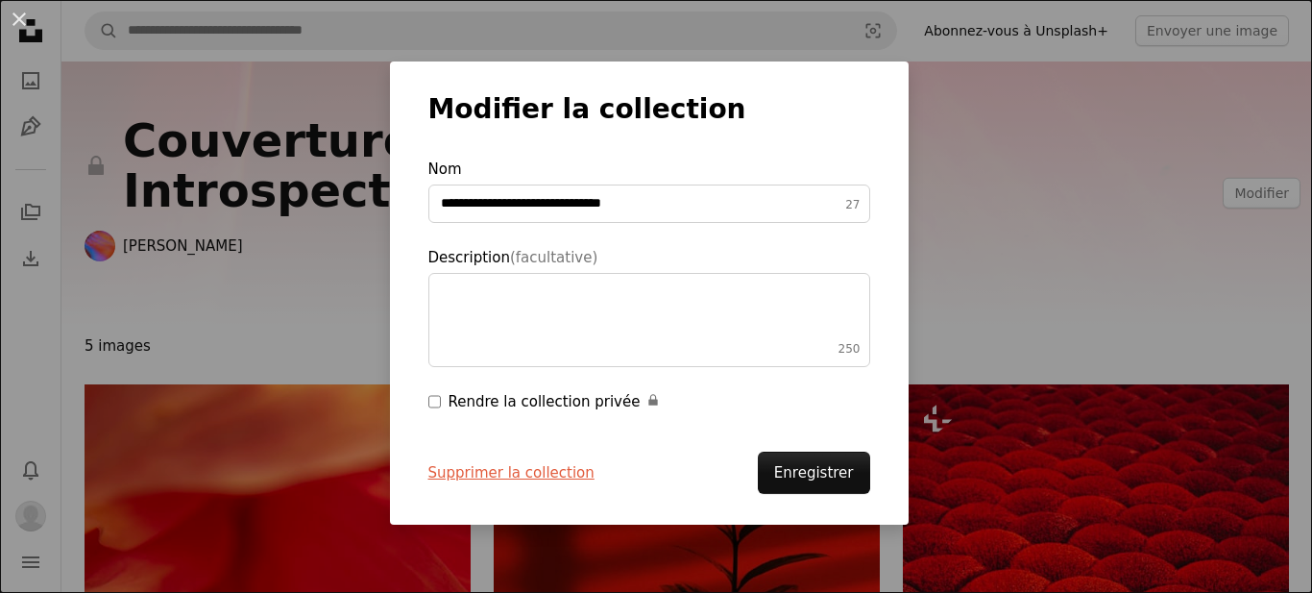
click at [1042, 193] on div "**********" at bounding box center [656, 296] width 1312 height 593
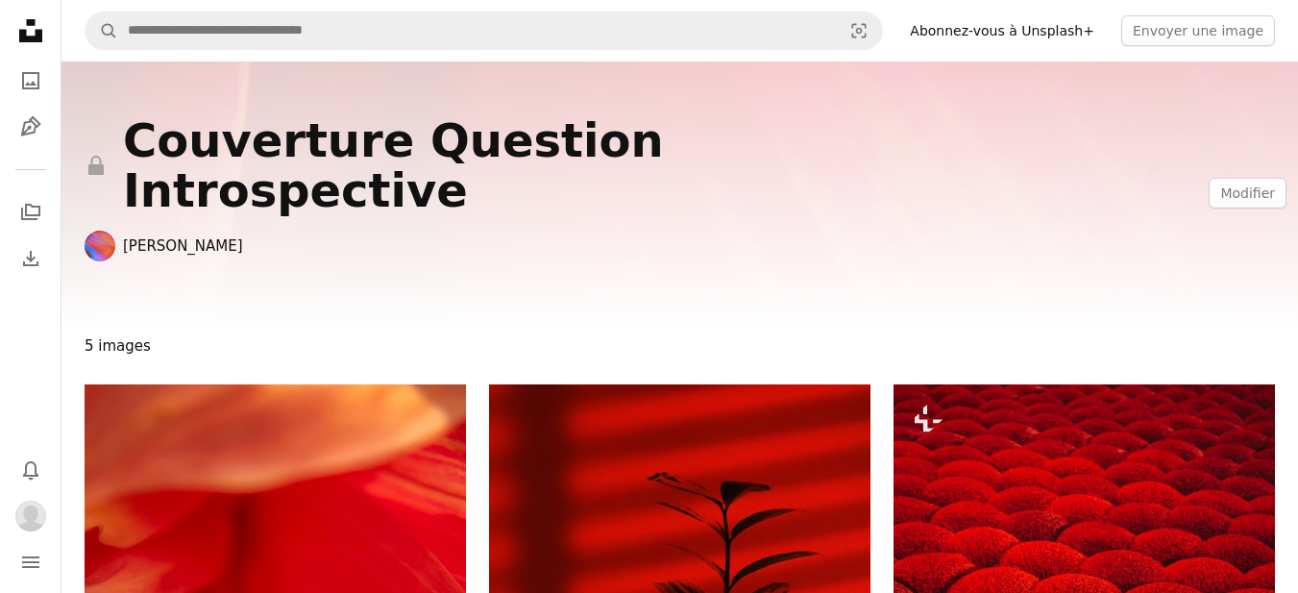
click at [377, 10] on nav "A magnifying glass Visual search Abonnez-vous à Unsplash+ Envoyer une image" at bounding box center [679, 30] width 1236 height 61
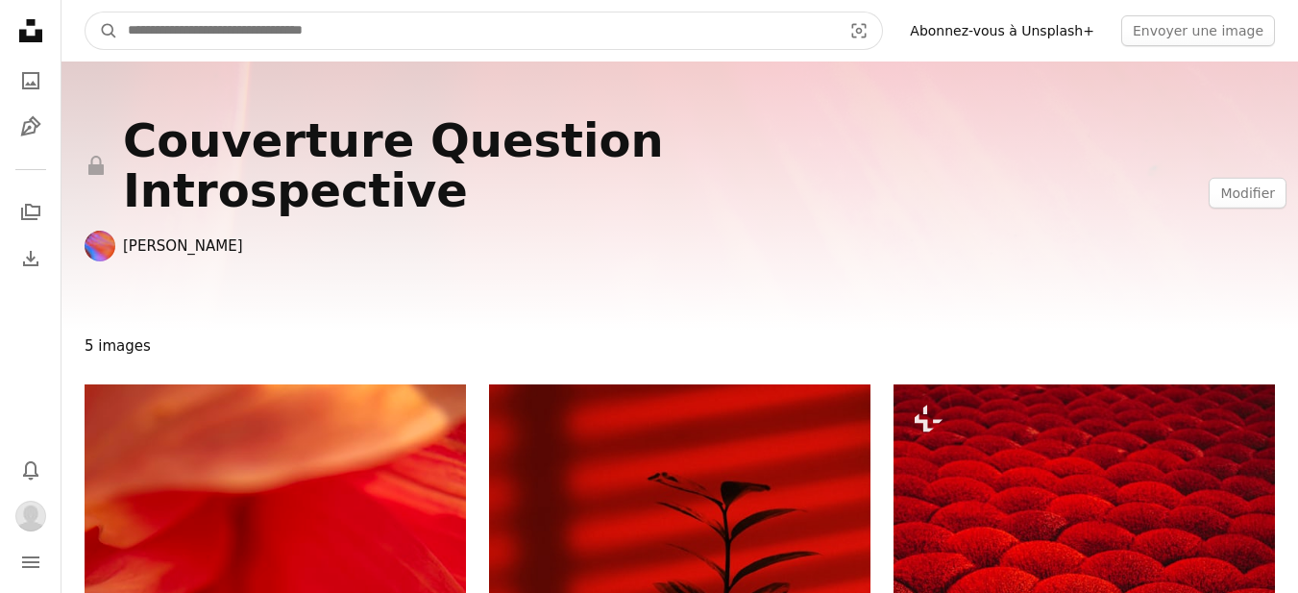
click at [364, 28] on input "Rechercher des visuels sur tout le site" at bounding box center [477, 30] width 718 height 37
type input "**********"
click at [86, 12] on button "A magnifying glass" at bounding box center [102, 30] width 33 height 37
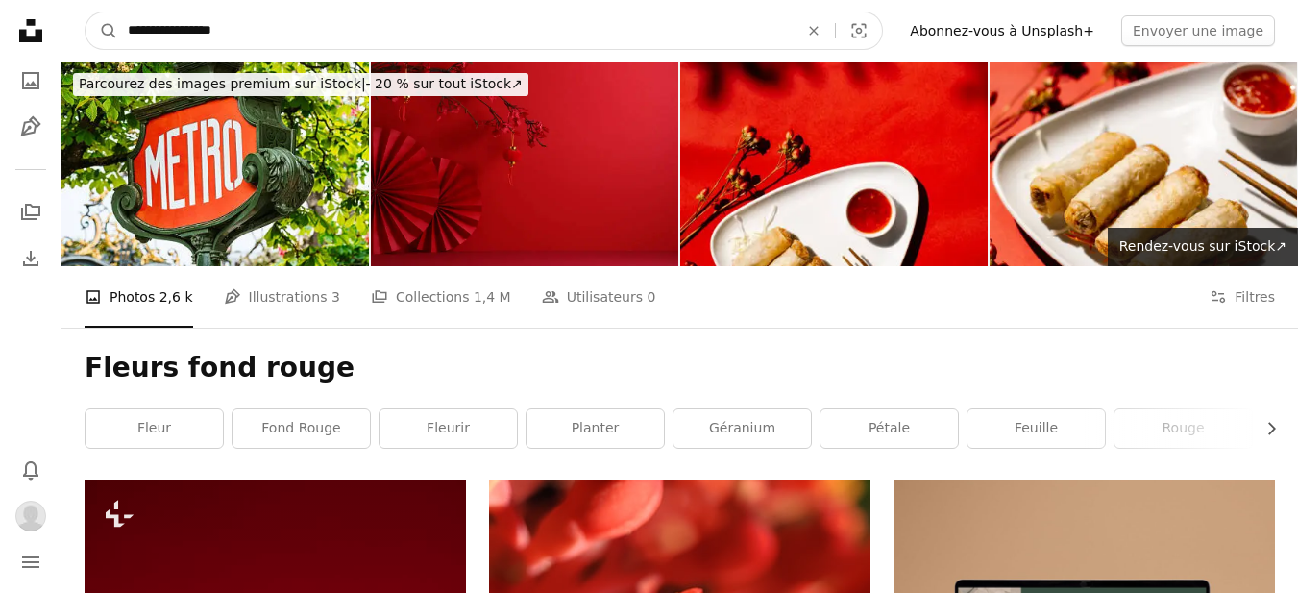
click at [335, 43] on input "**********" at bounding box center [455, 30] width 674 height 37
type input "**********"
click at [86, 12] on button "A magnifying glass" at bounding box center [102, 30] width 33 height 37
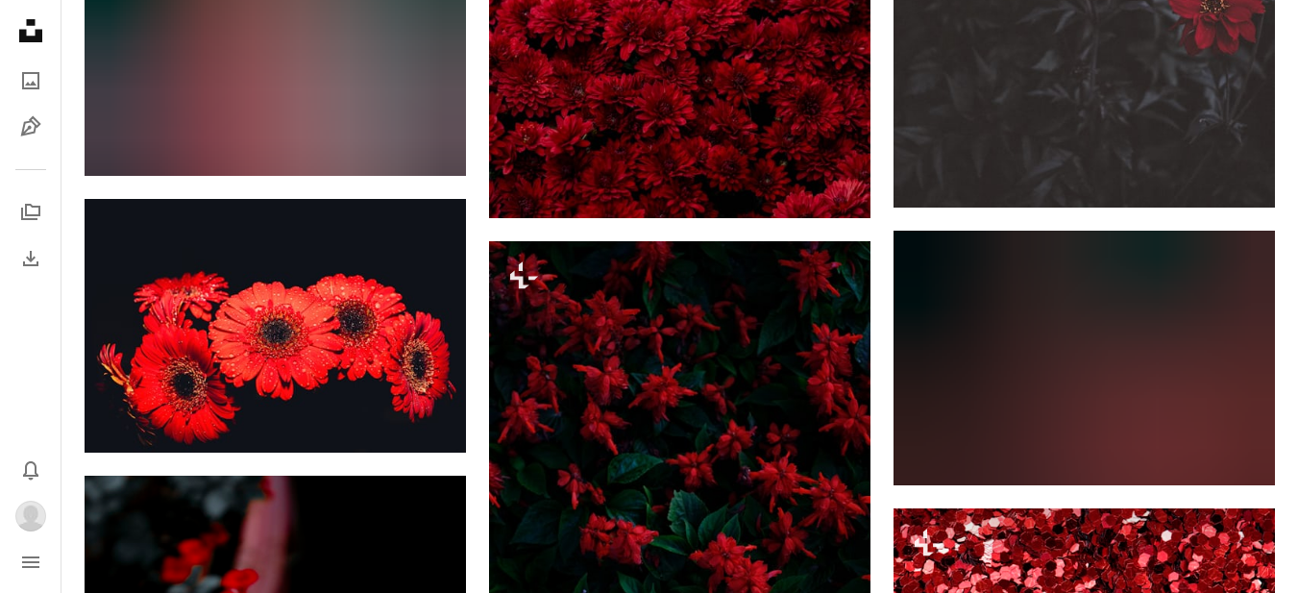
scroll to position [2210, 0]
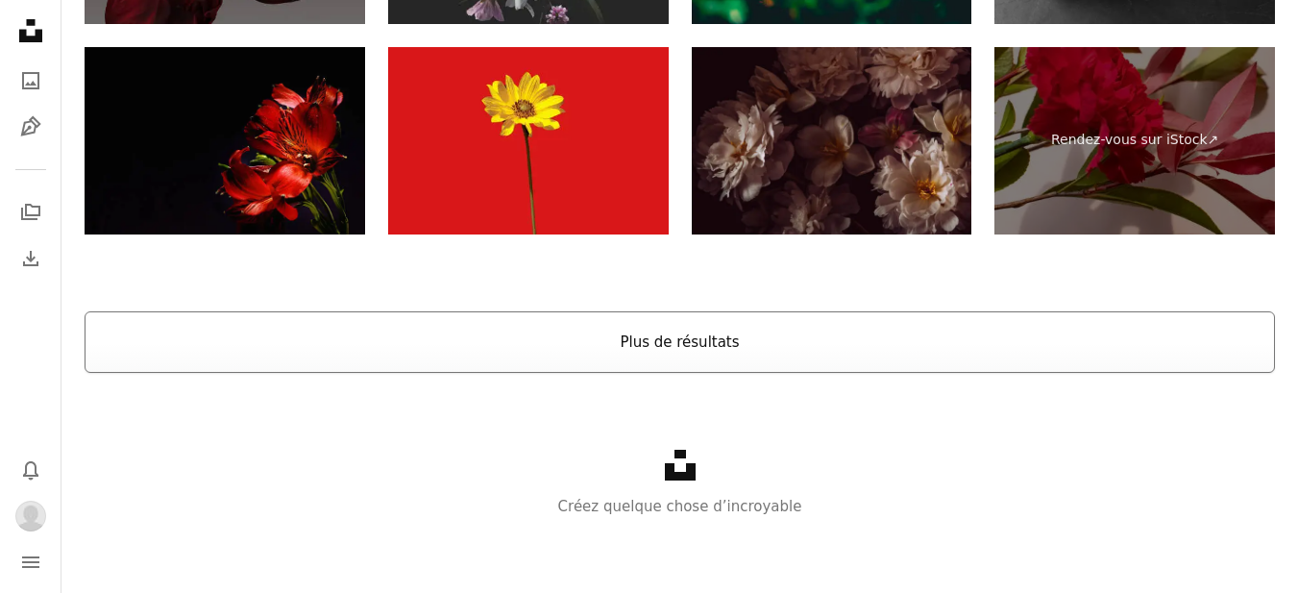
click at [742, 359] on button "Plus de résultats" at bounding box center [680, 341] width 1190 height 61
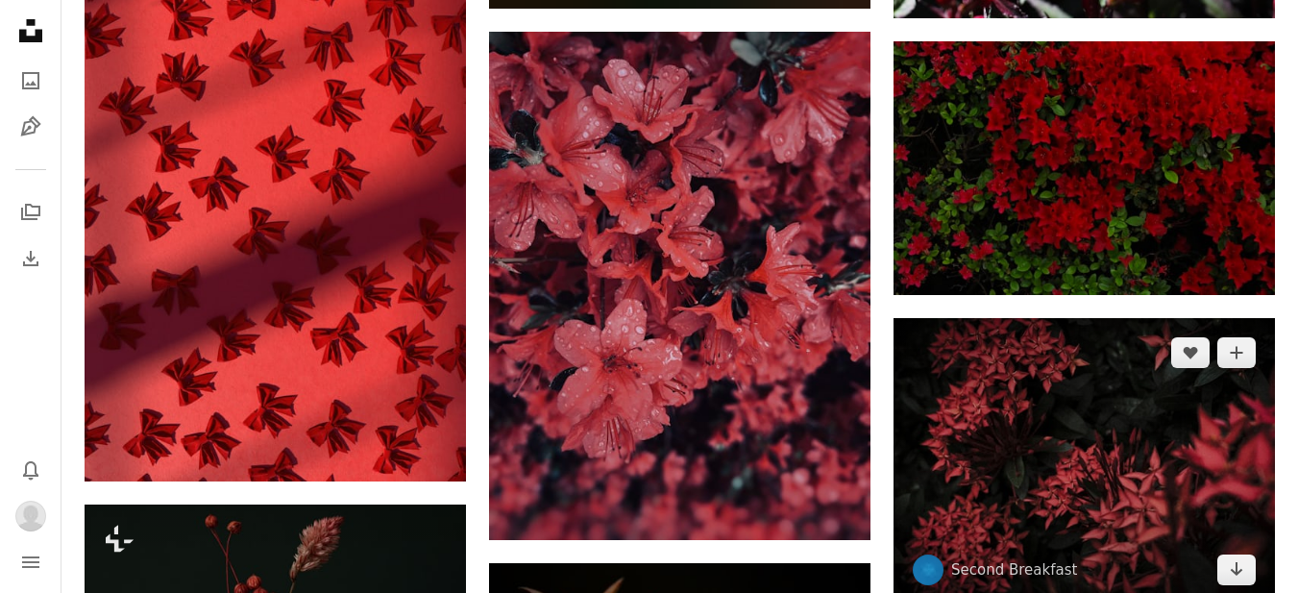
scroll to position [4909, 0]
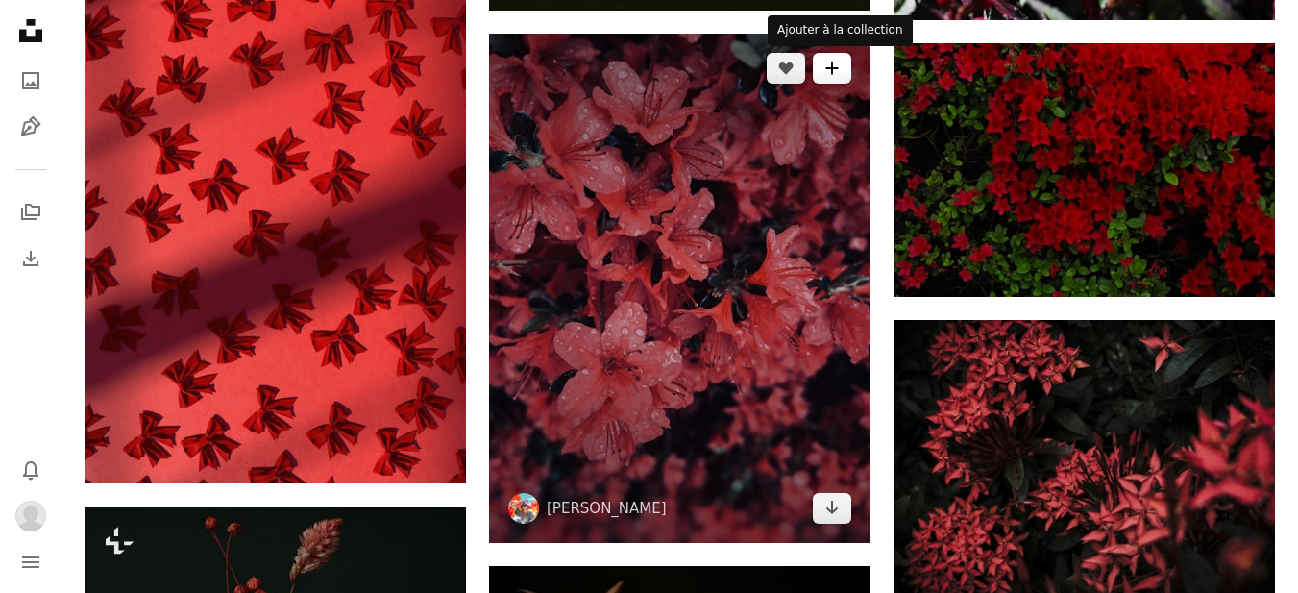
click at [830, 72] on icon "A plus sign" at bounding box center [831, 68] width 15 height 15
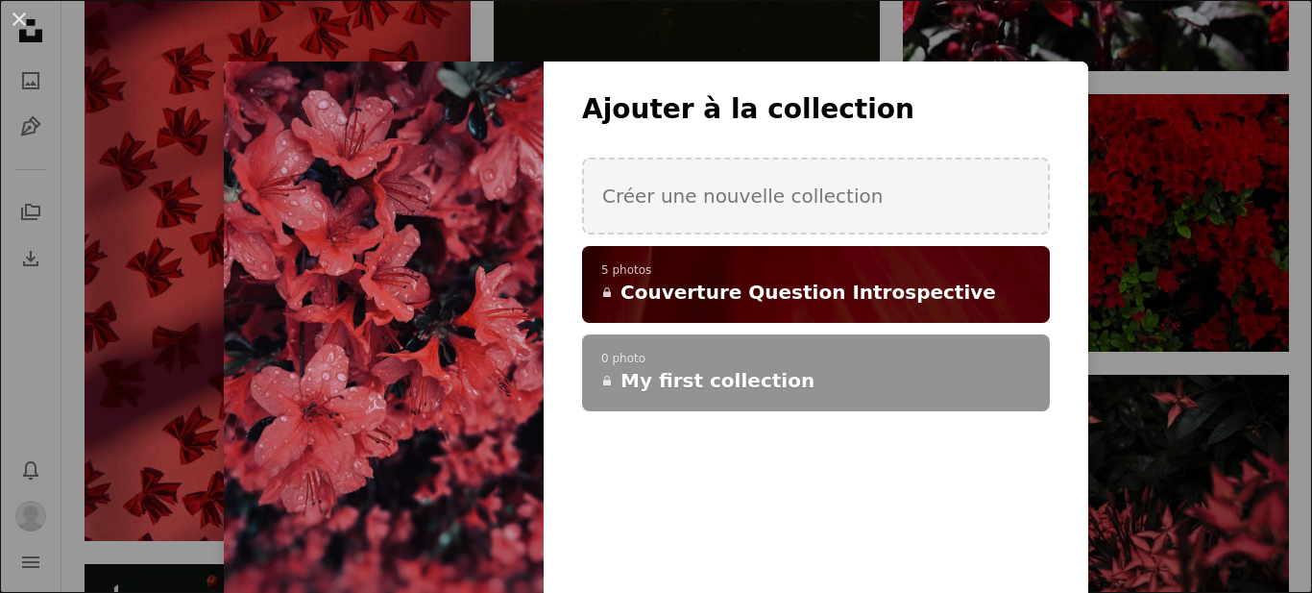
click at [724, 300] on span "Couverture Question Introspective" at bounding box center [809, 292] width 376 height 27
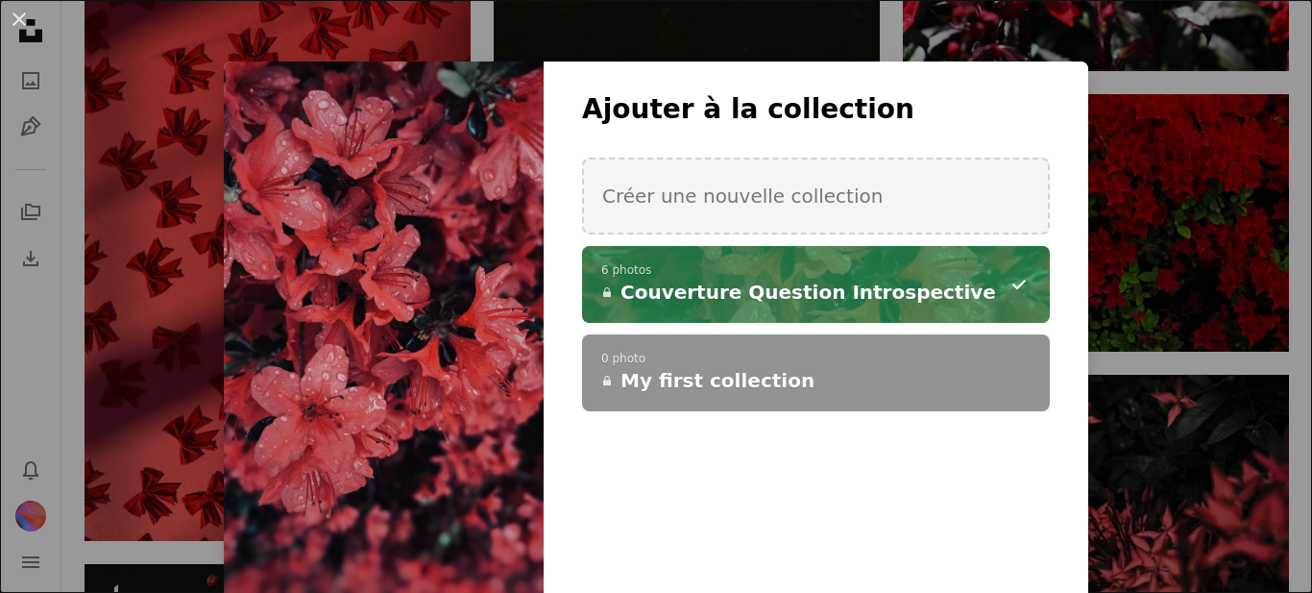
click at [1178, 263] on div "An X shape Ajouter à la collection Créer une nouvelle collection A checkmark A …" at bounding box center [656, 296] width 1312 height 593
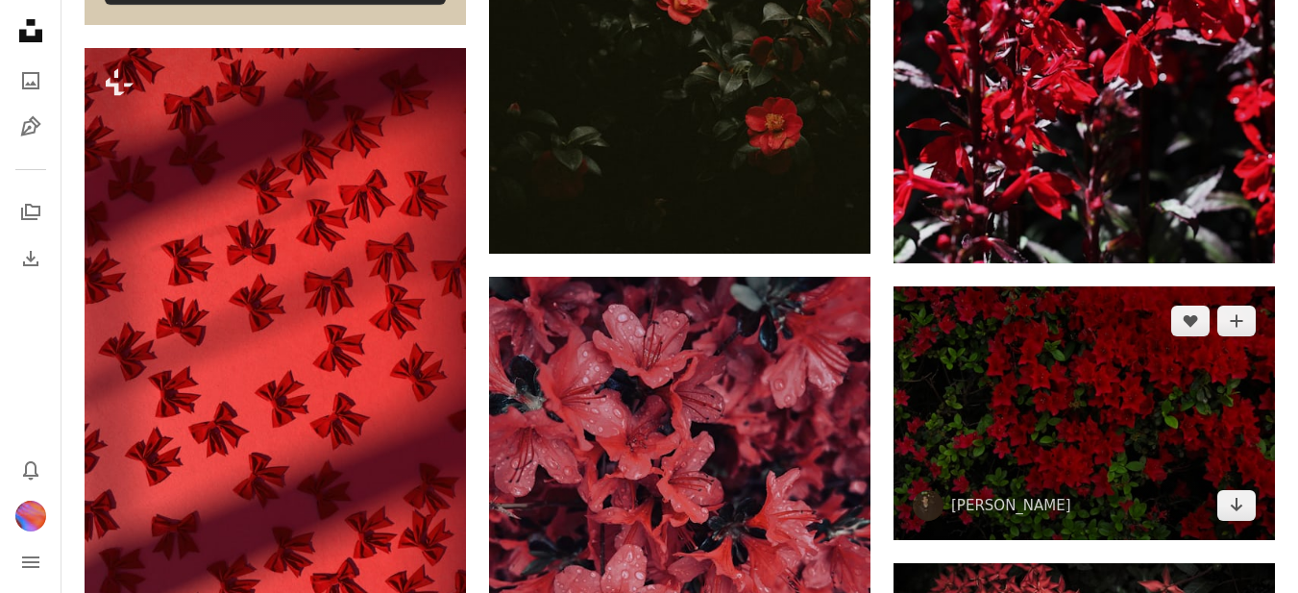
scroll to position [4333, 0]
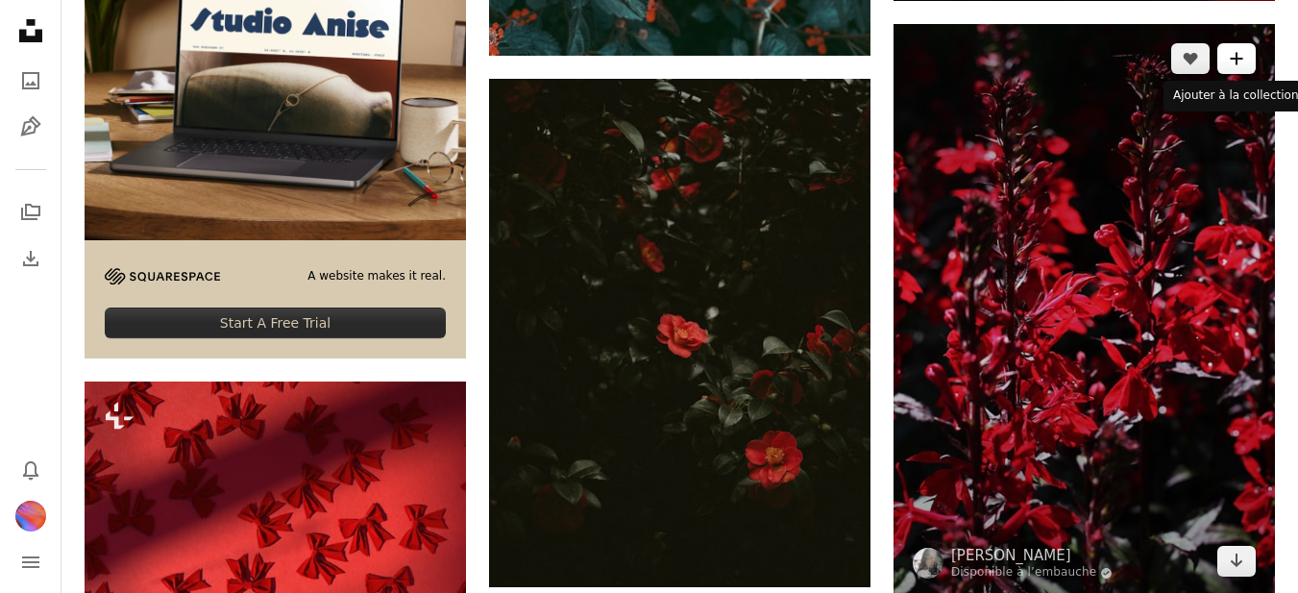
click at [1238, 61] on icon "A plus sign" at bounding box center [1236, 58] width 15 height 15
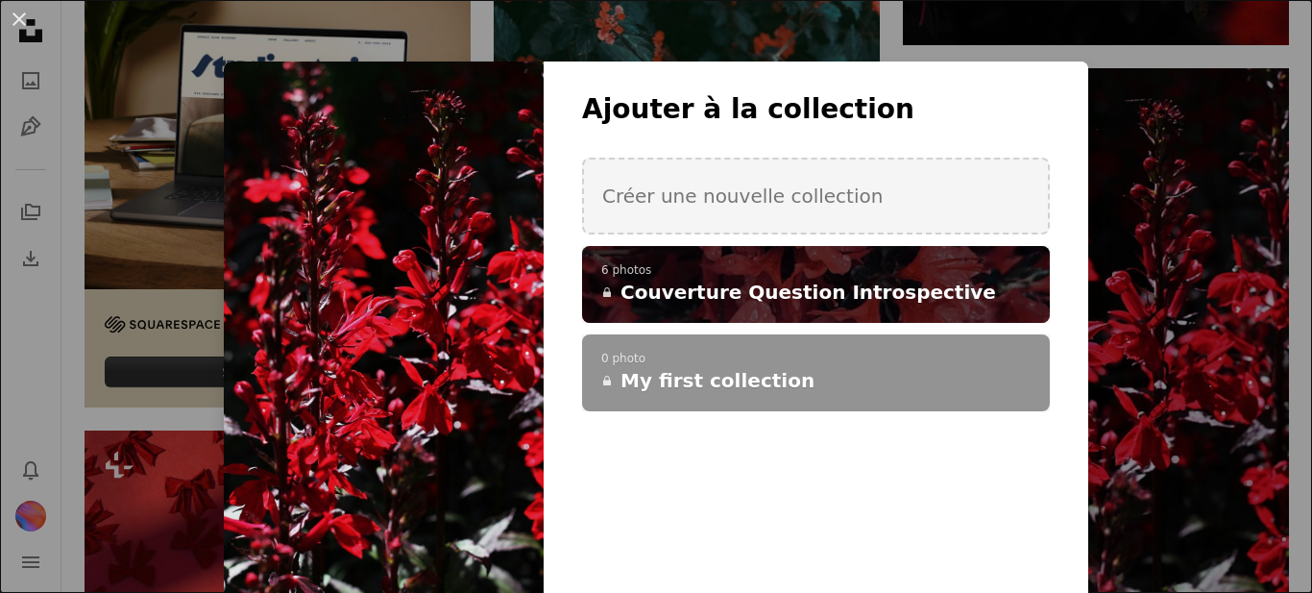
click at [693, 277] on p "6 photos" at bounding box center [815, 270] width 429 height 15
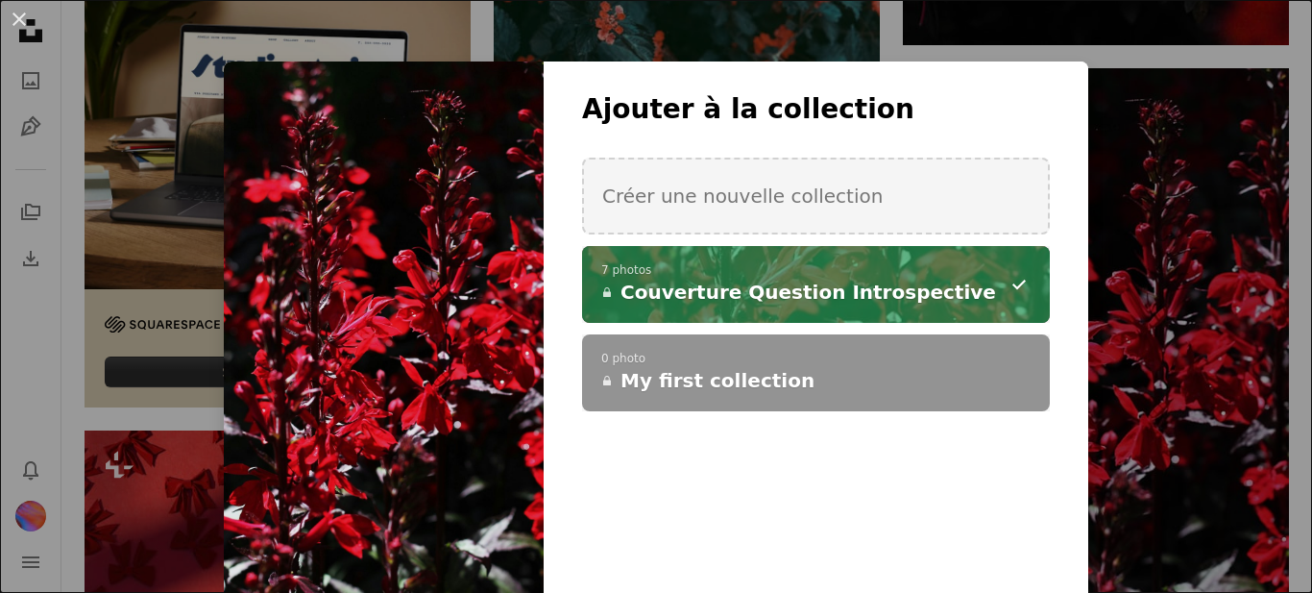
click at [1240, 374] on div "An X shape Ajouter à la collection Créer une nouvelle collection A checkmark A …" at bounding box center [656, 296] width 1312 height 593
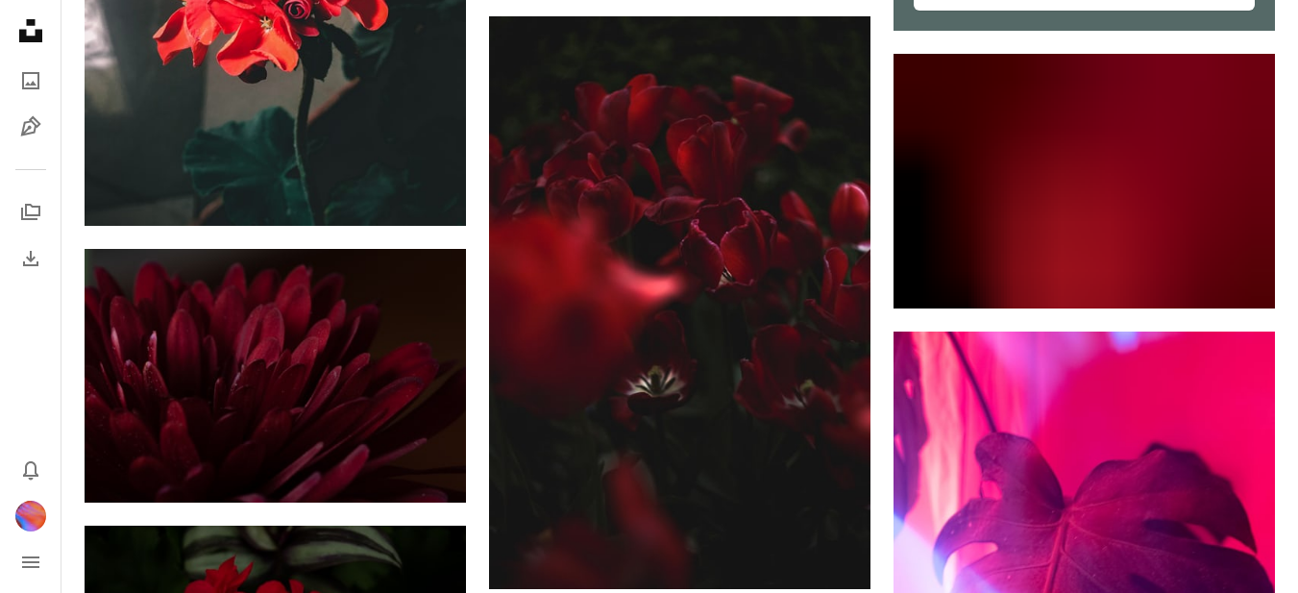
scroll to position [9136, 0]
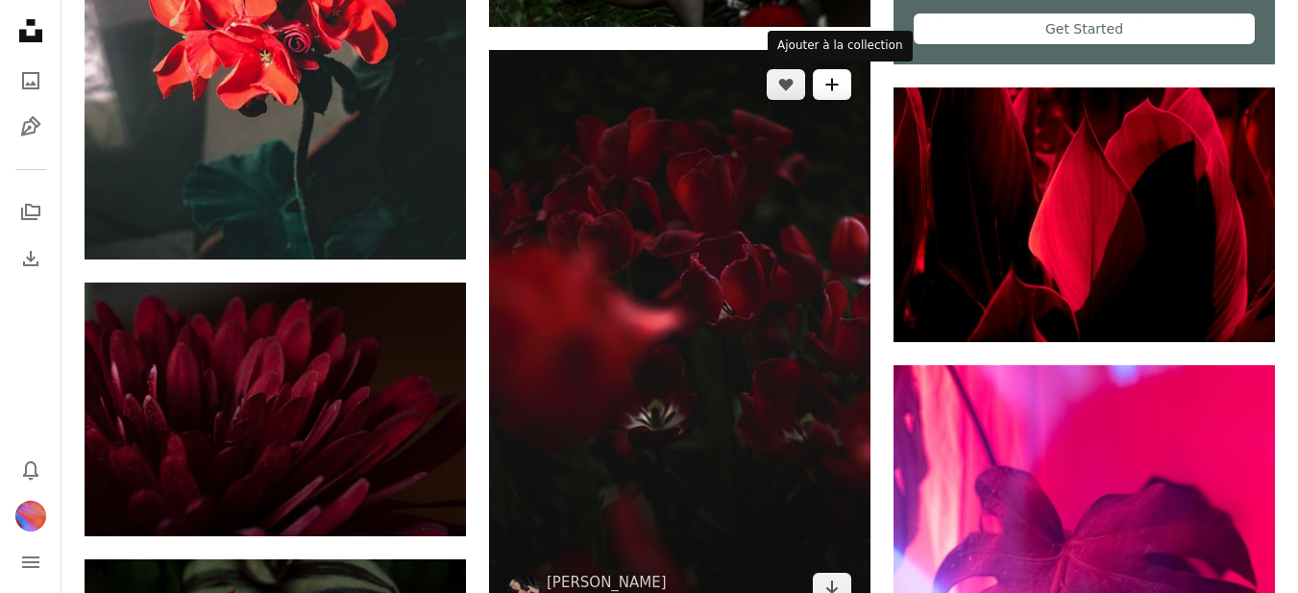
click at [828, 87] on icon "A plus sign" at bounding box center [831, 84] width 15 height 15
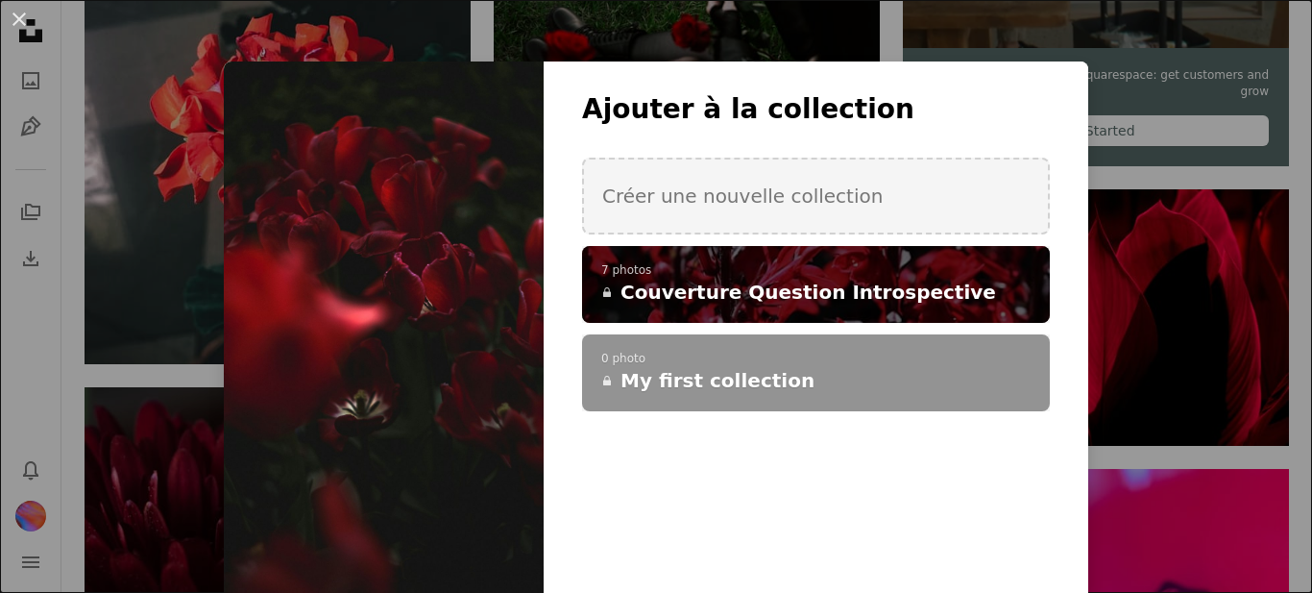
click at [643, 282] on span "Couverture Question Introspective" at bounding box center [809, 292] width 376 height 27
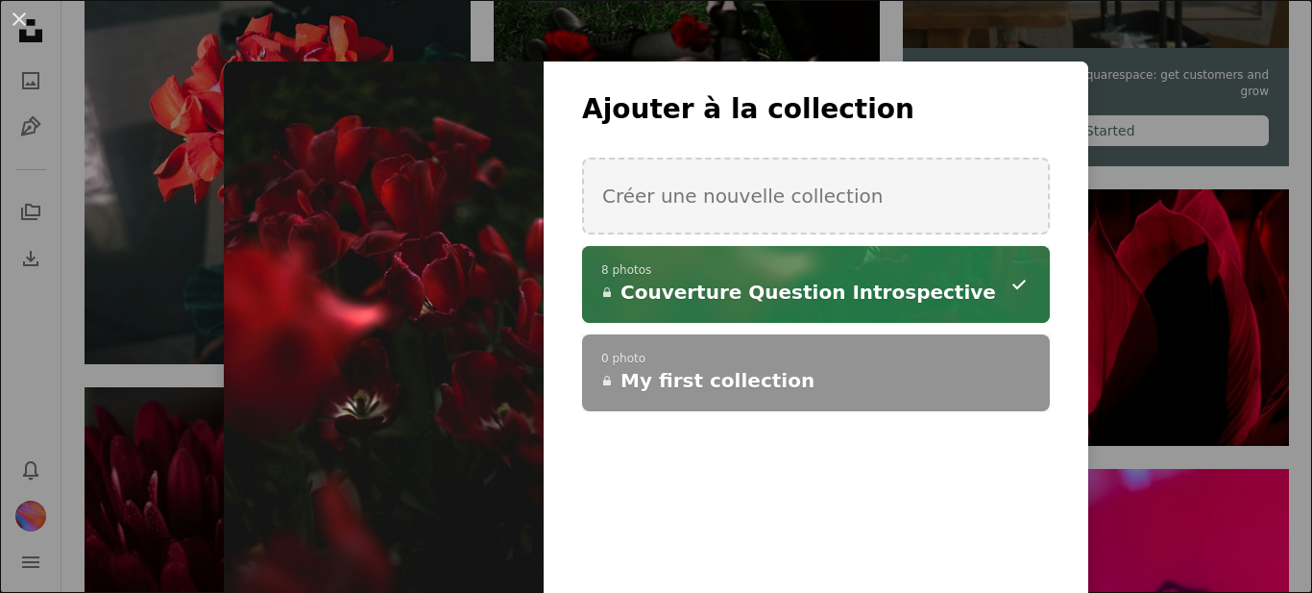
click at [1272, 285] on div "An X shape Ajouter à la collection Créer une nouvelle collection A checkmark A …" at bounding box center [656, 296] width 1312 height 593
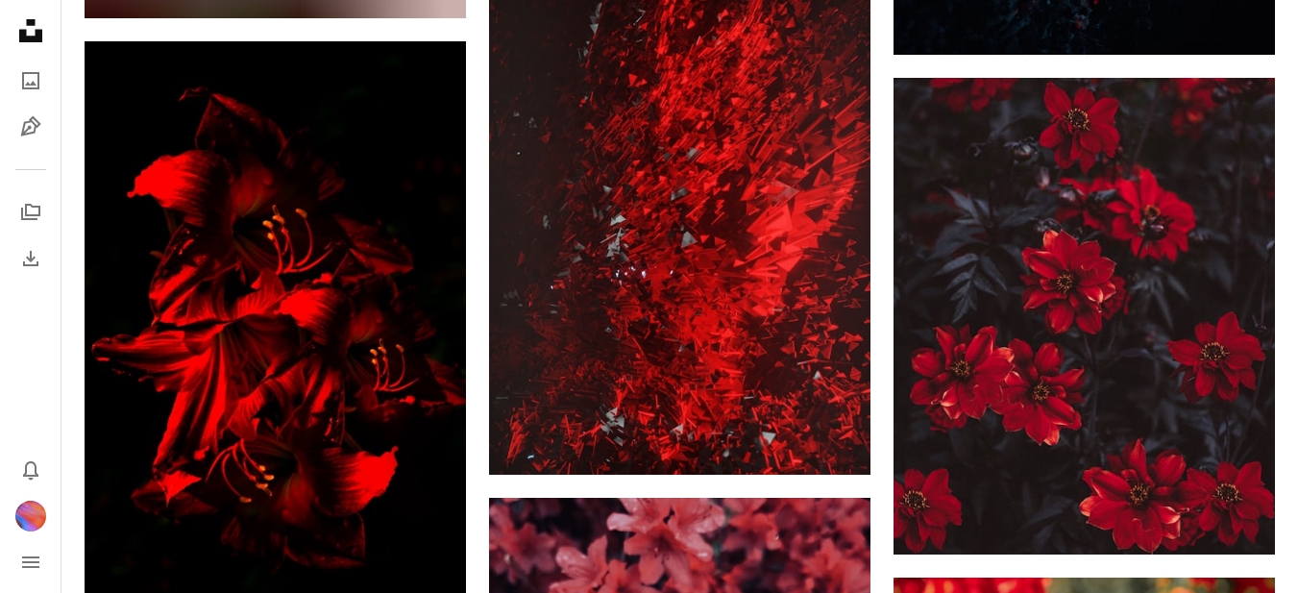
scroll to position [11250, 0]
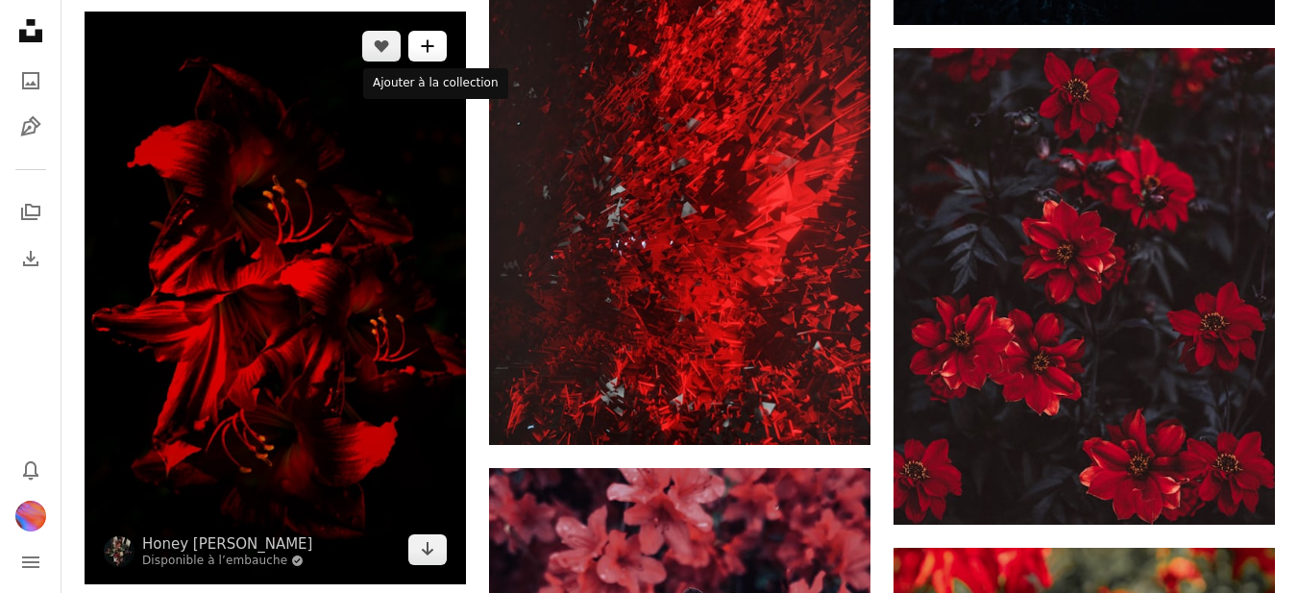
click at [442, 37] on button "A plus sign" at bounding box center [427, 46] width 38 height 31
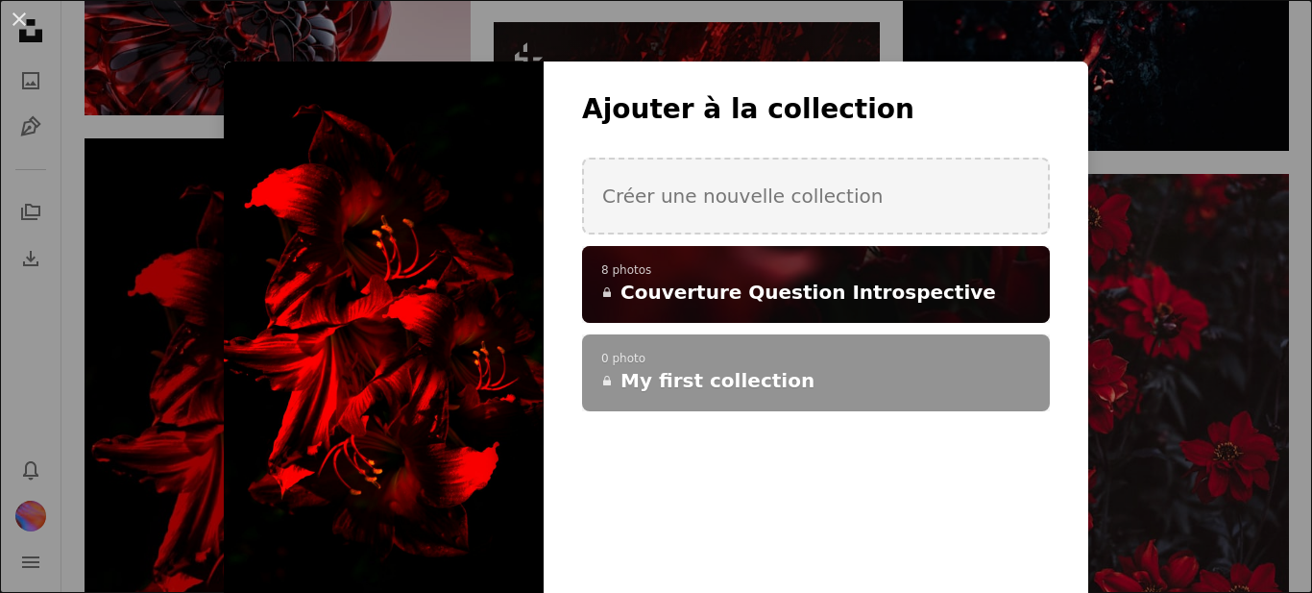
click at [693, 280] on span "Couverture Question Introspective" at bounding box center [809, 292] width 376 height 27
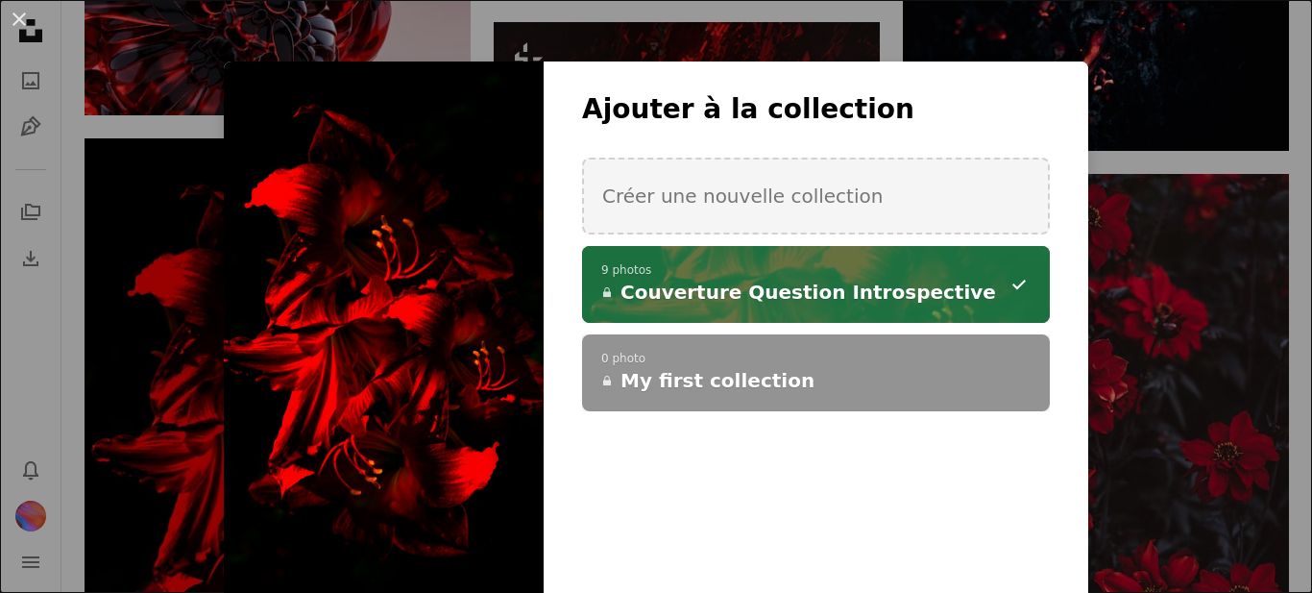
click at [1184, 297] on div "An X shape Ajouter à la collection Créer une nouvelle collection A checkmark A …" at bounding box center [656, 296] width 1312 height 593
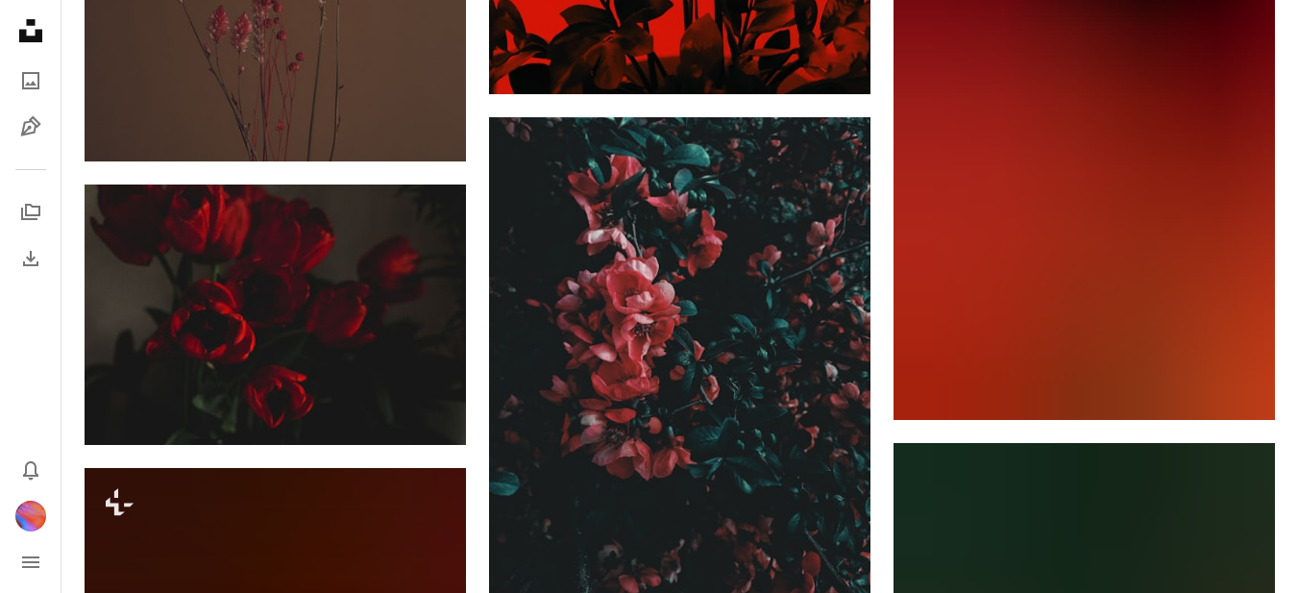
scroll to position [18167, 0]
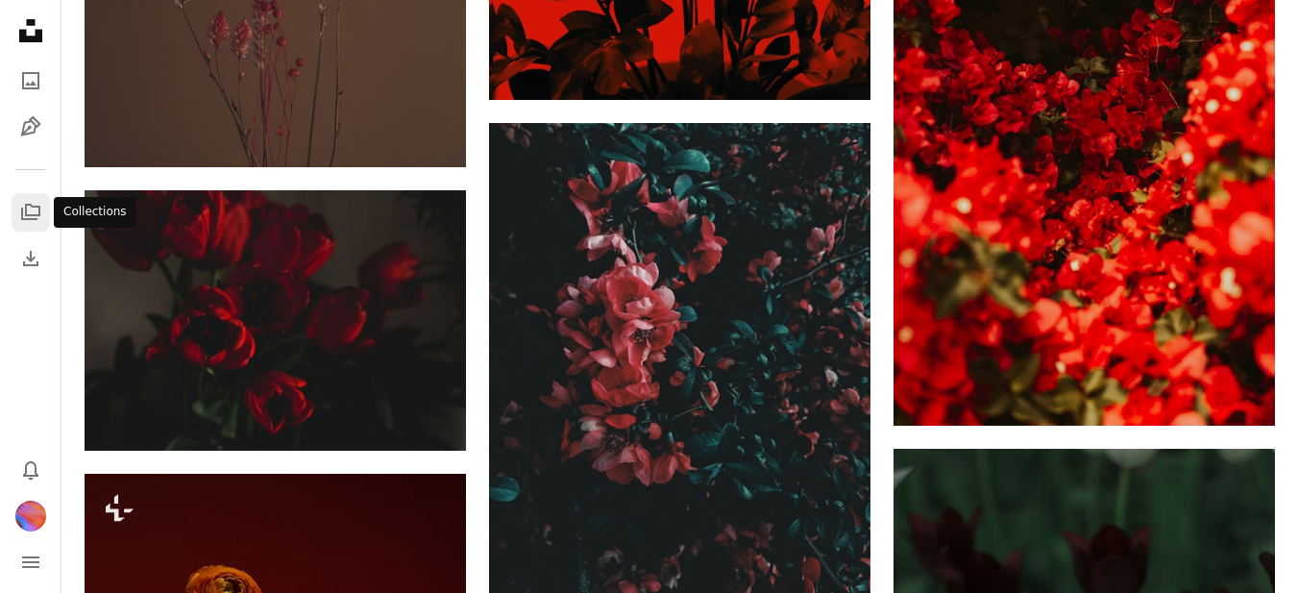
click at [38, 208] on icon "Collections" at bounding box center [30, 212] width 19 height 16
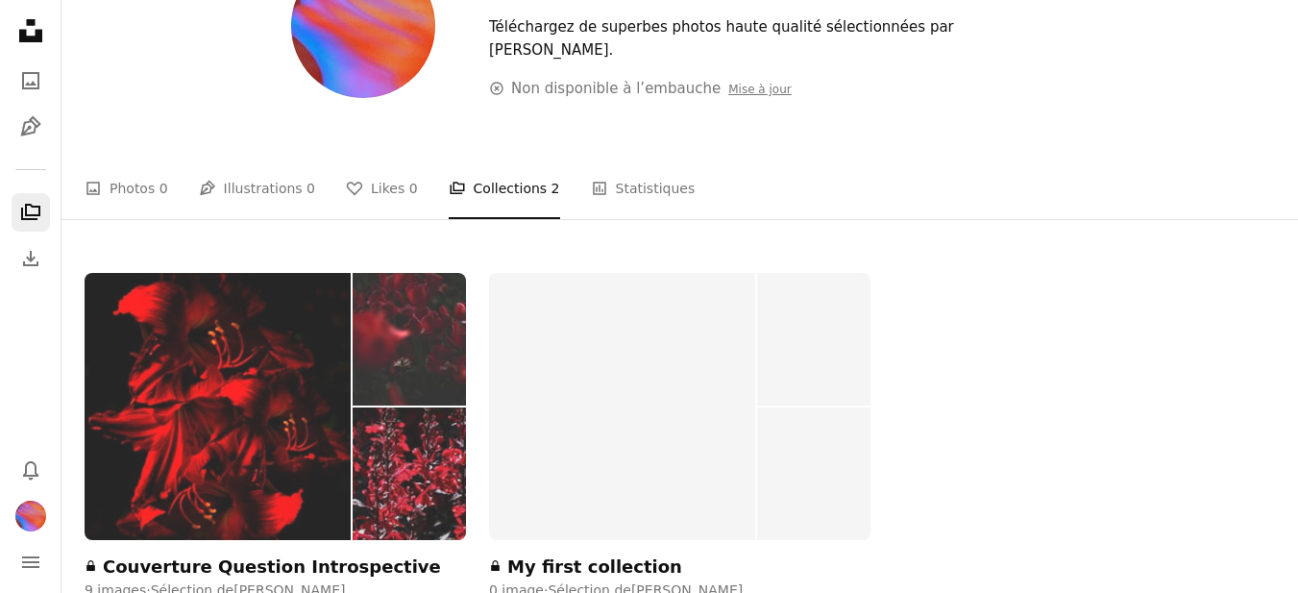
scroll to position [192, 0]
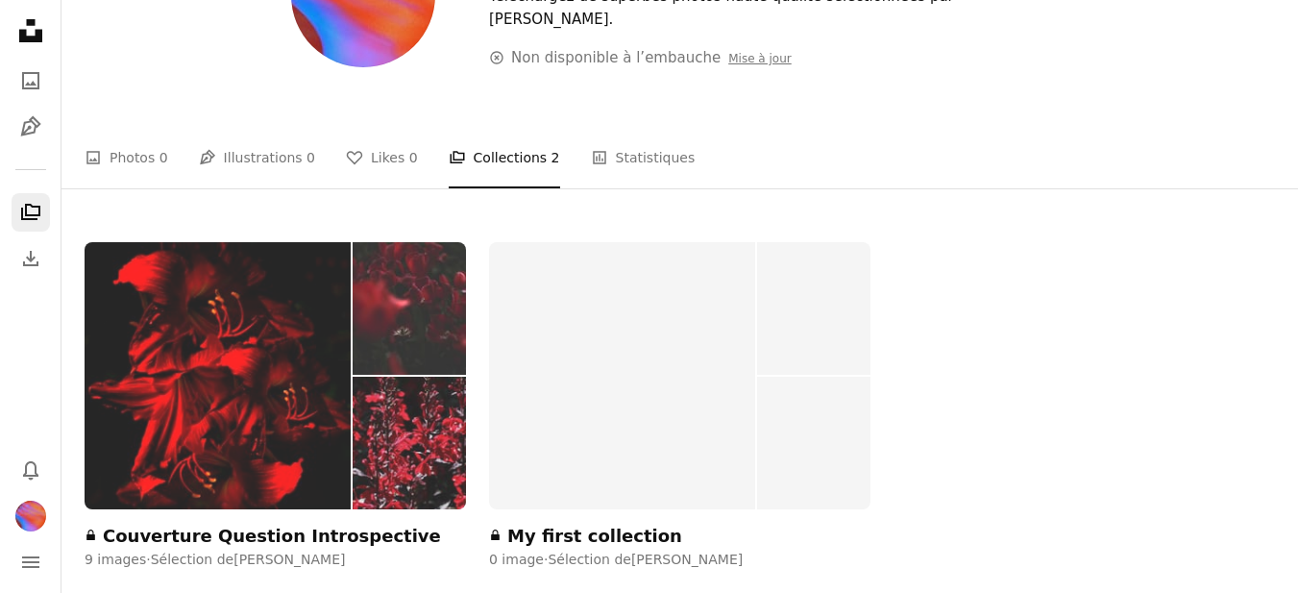
click at [251, 438] on img at bounding box center [218, 375] width 266 height 267
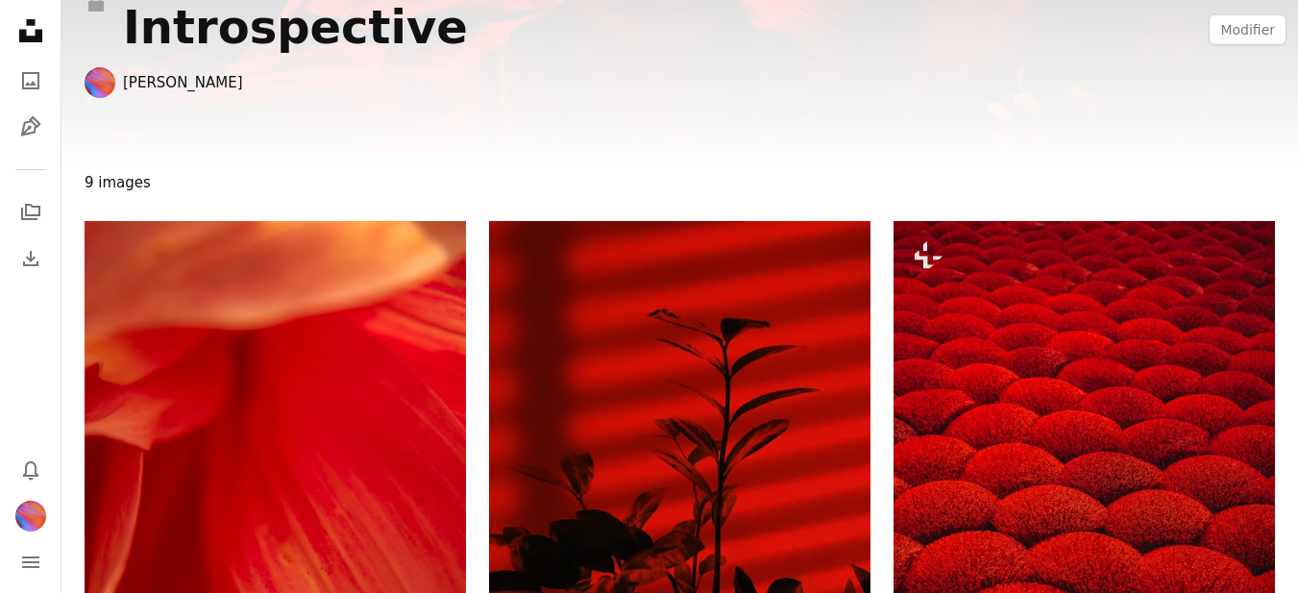
scroll to position [140, 0]
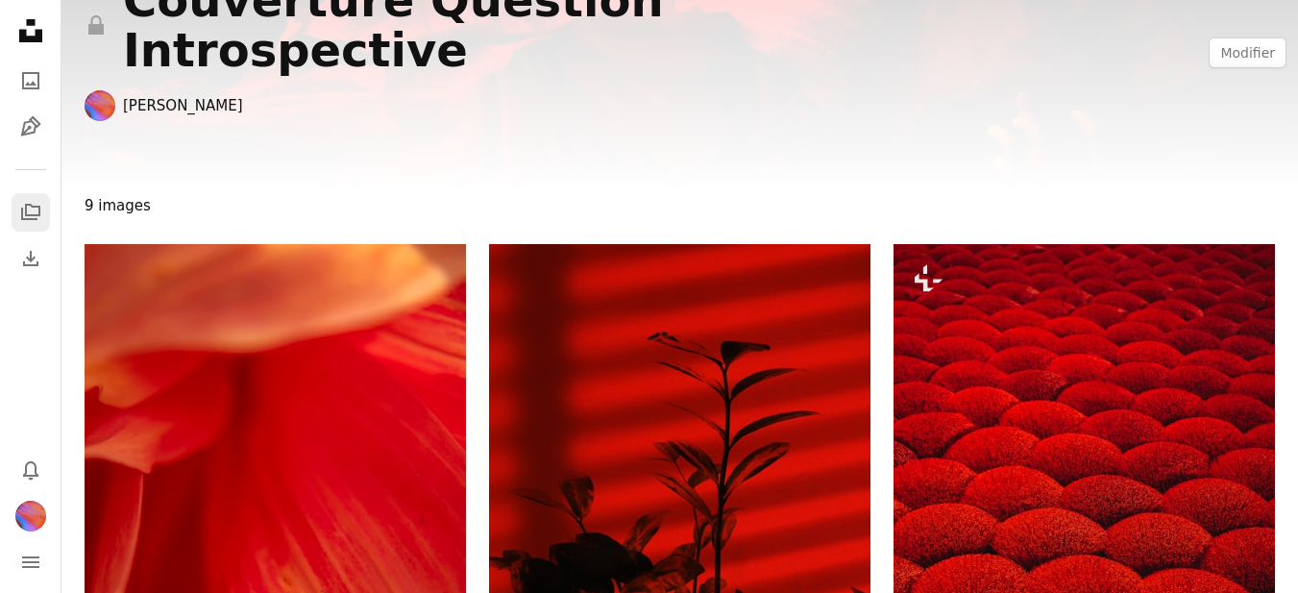
click at [37, 197] on link "A stack of folders" at bounding box center [31, 212] width 38 height 38
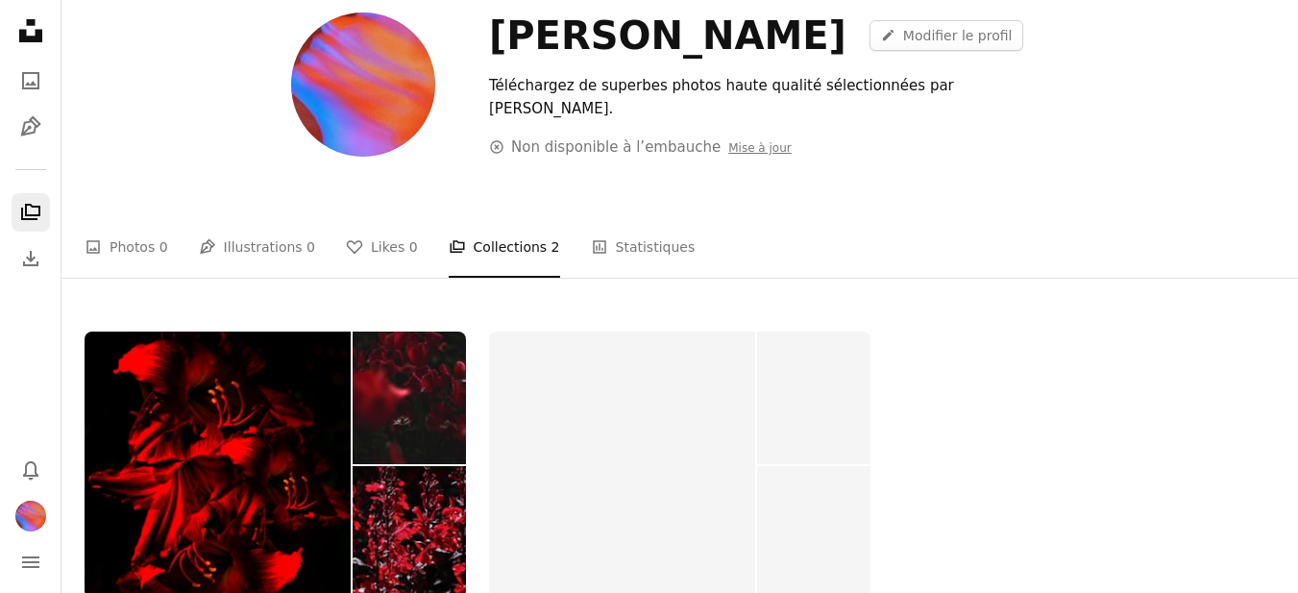
scroll to position [96, 0]
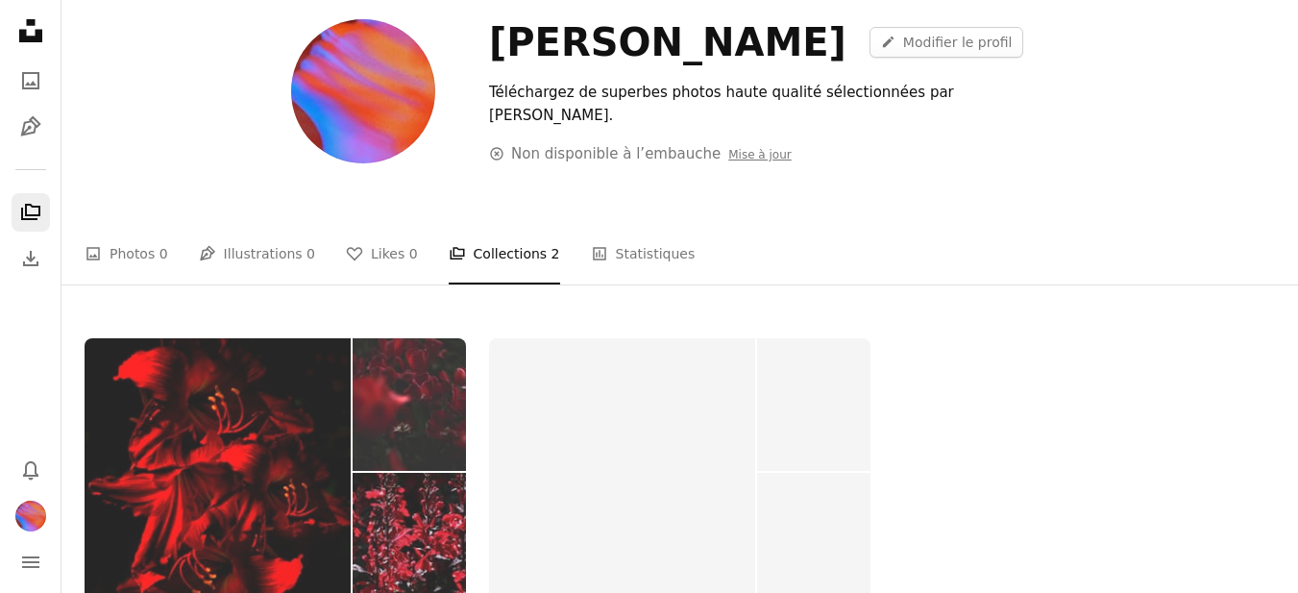
click at [206, 409] on img at bounding box center [218, 471] width 266 height 267
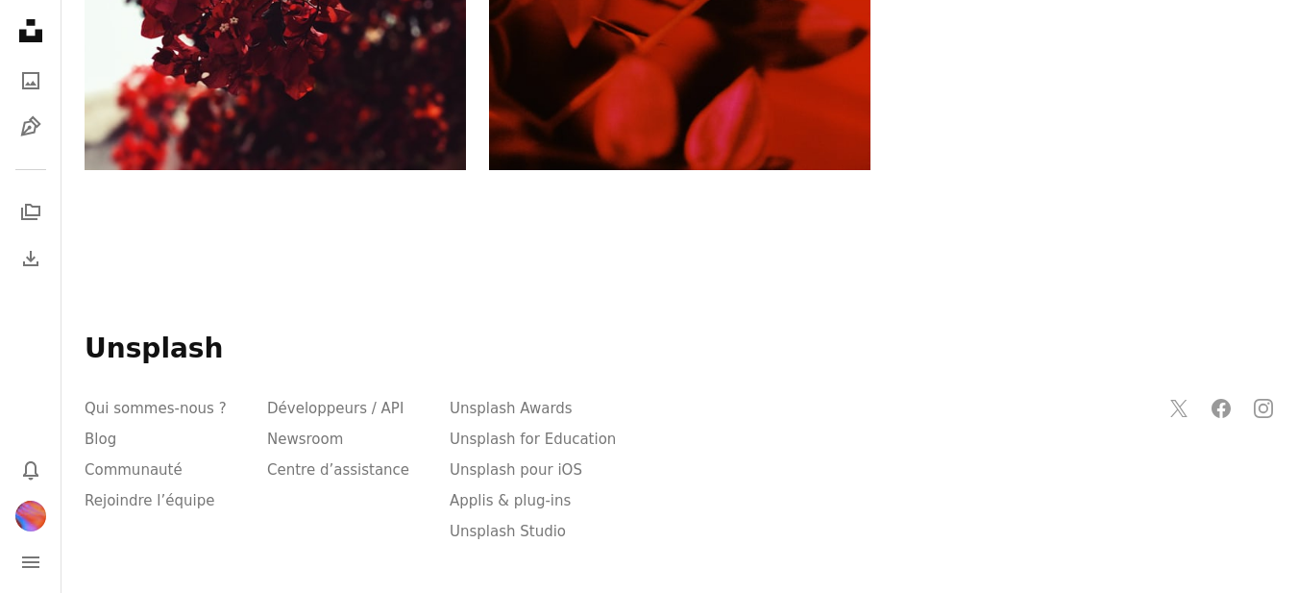
scroll to position [1389, 0]
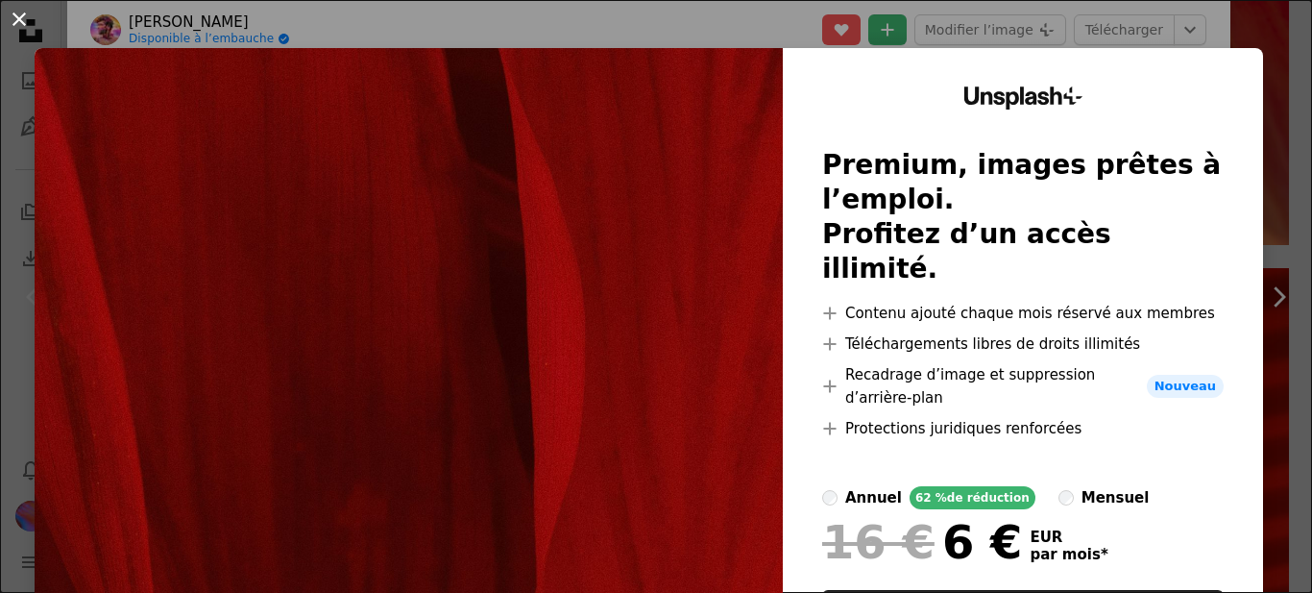
click at [29, 24] on button "An X shape" at bounding box center [19, 19] width 23 height 23
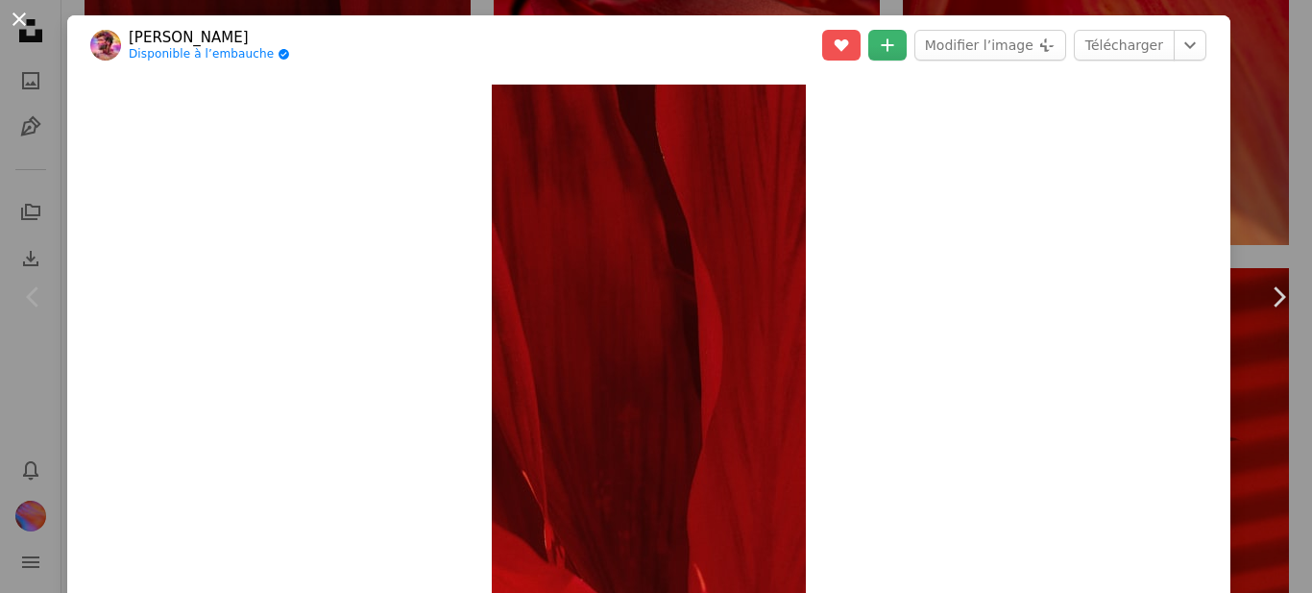
click at [27, 21] on button "An X shape" at bounding box center [19, 19] width 23 height 23
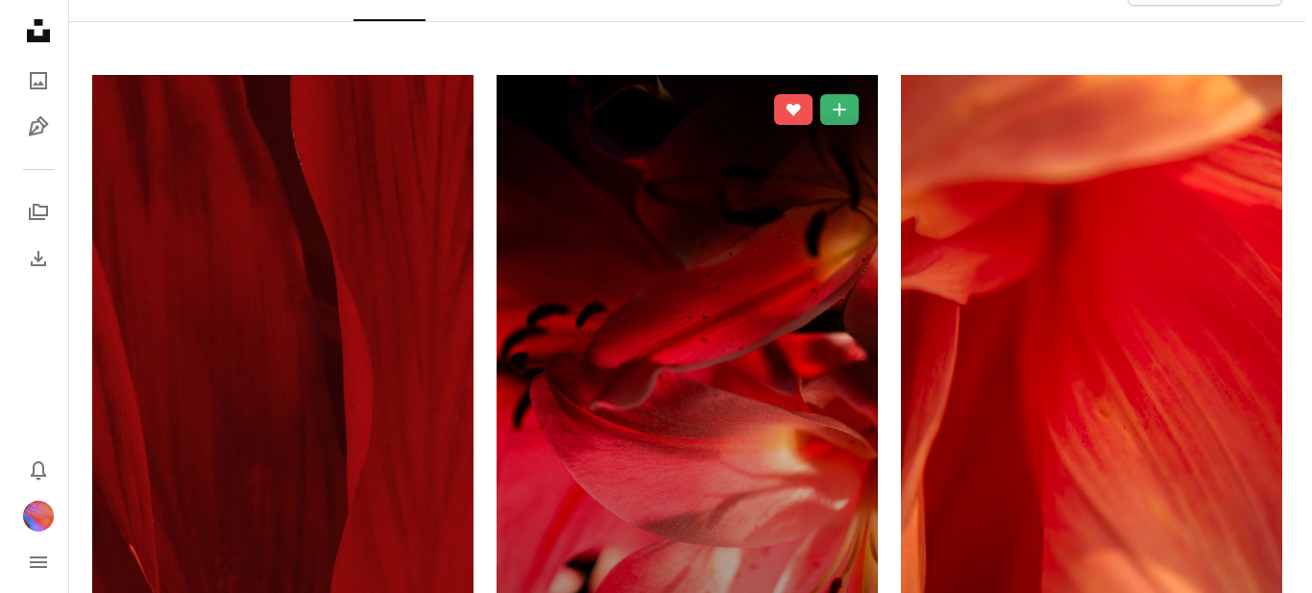
scroll to position [384, 0]
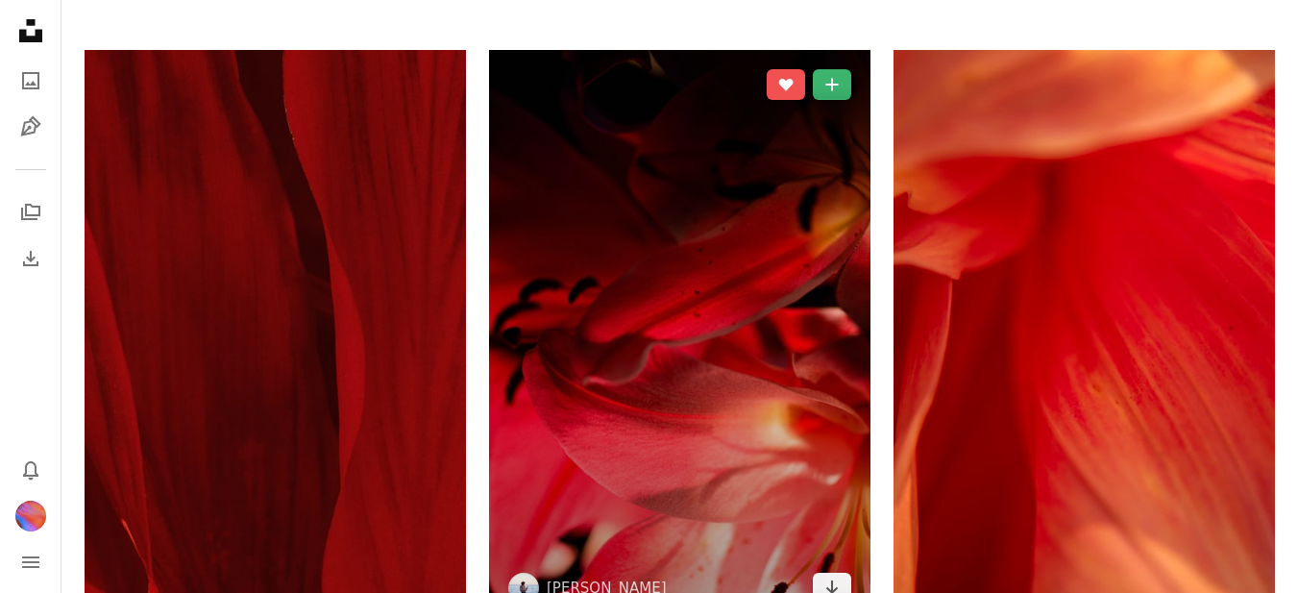
click at [719, 346] on img at bounding box center [679, 336] width 381 height 573
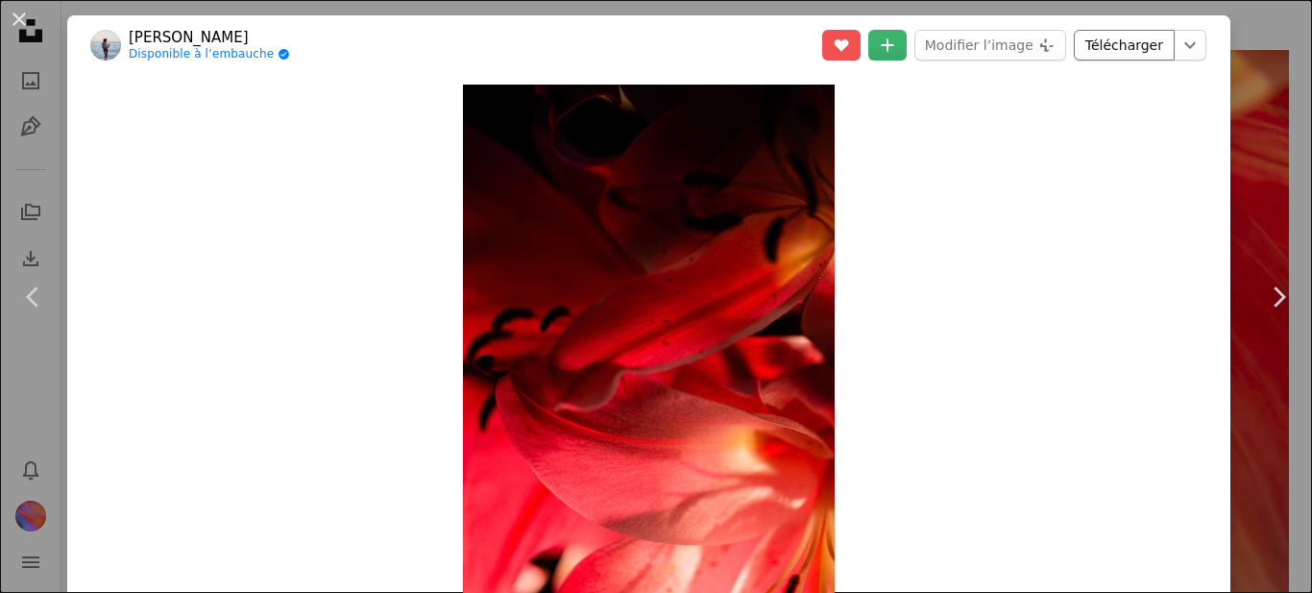
click at [1133, 39] on link "Télécharger" at bounding box center [1124, 45] width 101 height 31
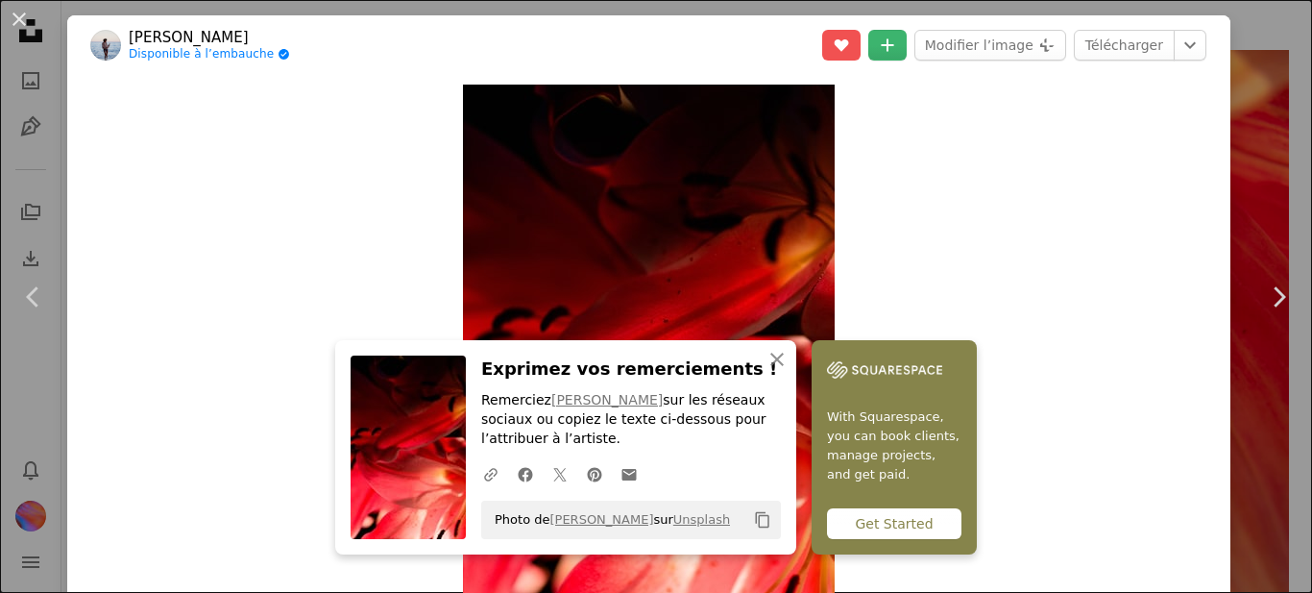
click at [1256, 198] on div "An X shape Chevron left Chevron right An X shape Fermer Exprimez vos remercieme…" at bounding box center [656, 296] width 1312 height 593
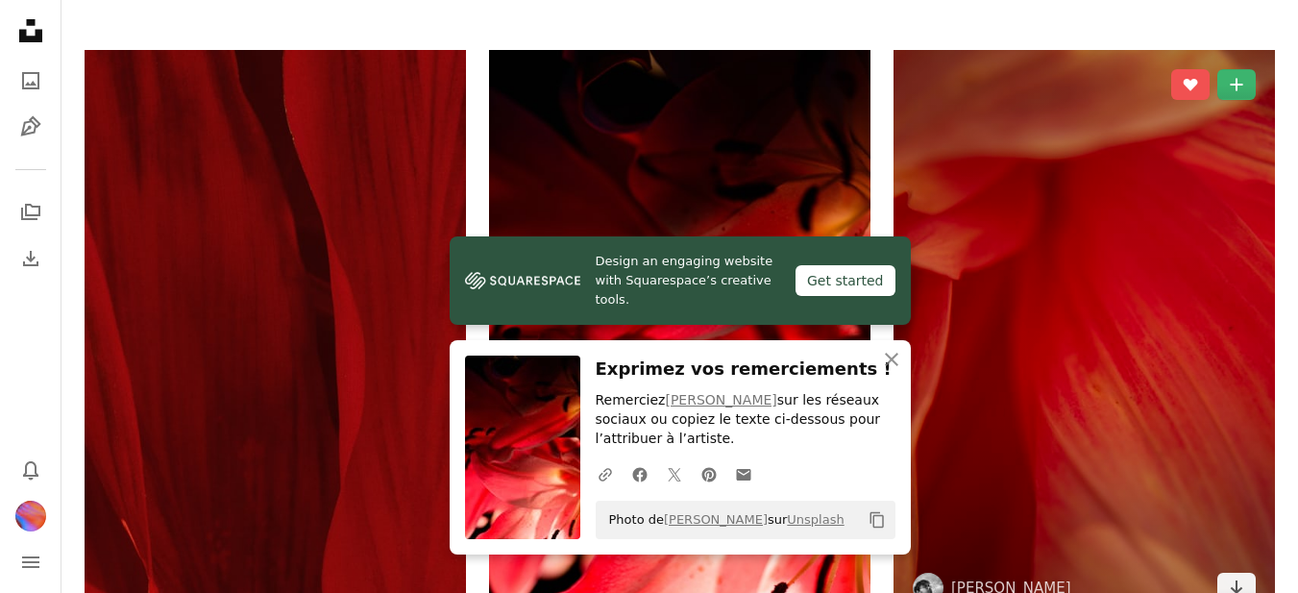
scroll to position [480, 0]
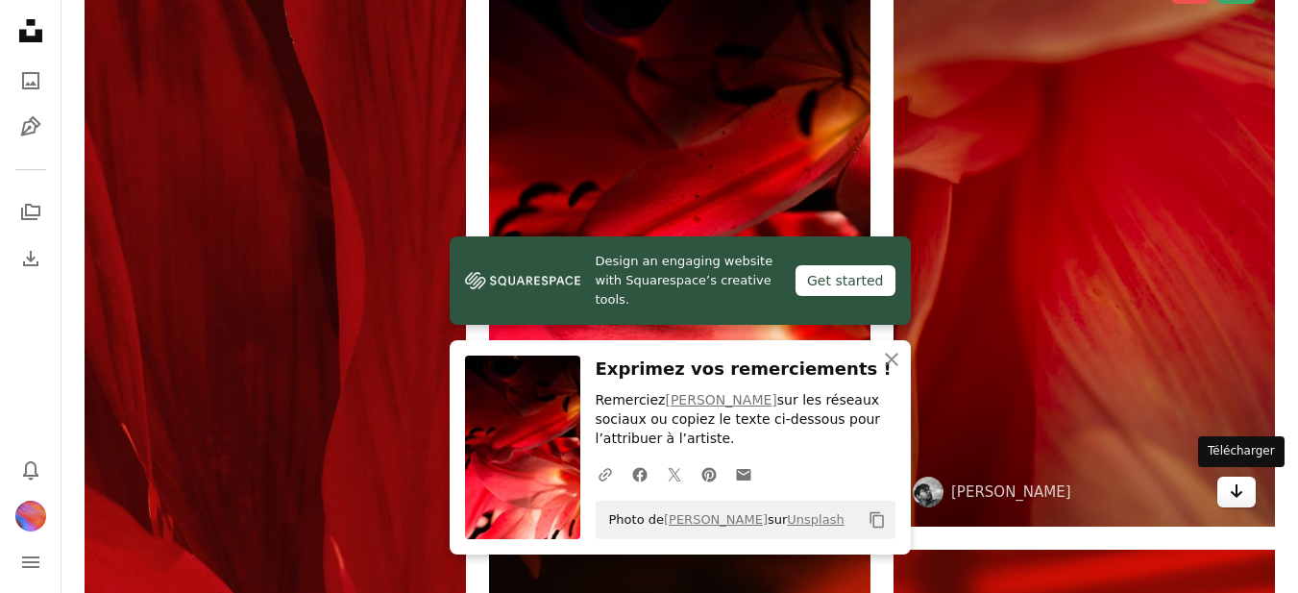
click at [1242, 487] on icon "Arrow pointing down" at bounding box center [1236, 490] width 15 height 23
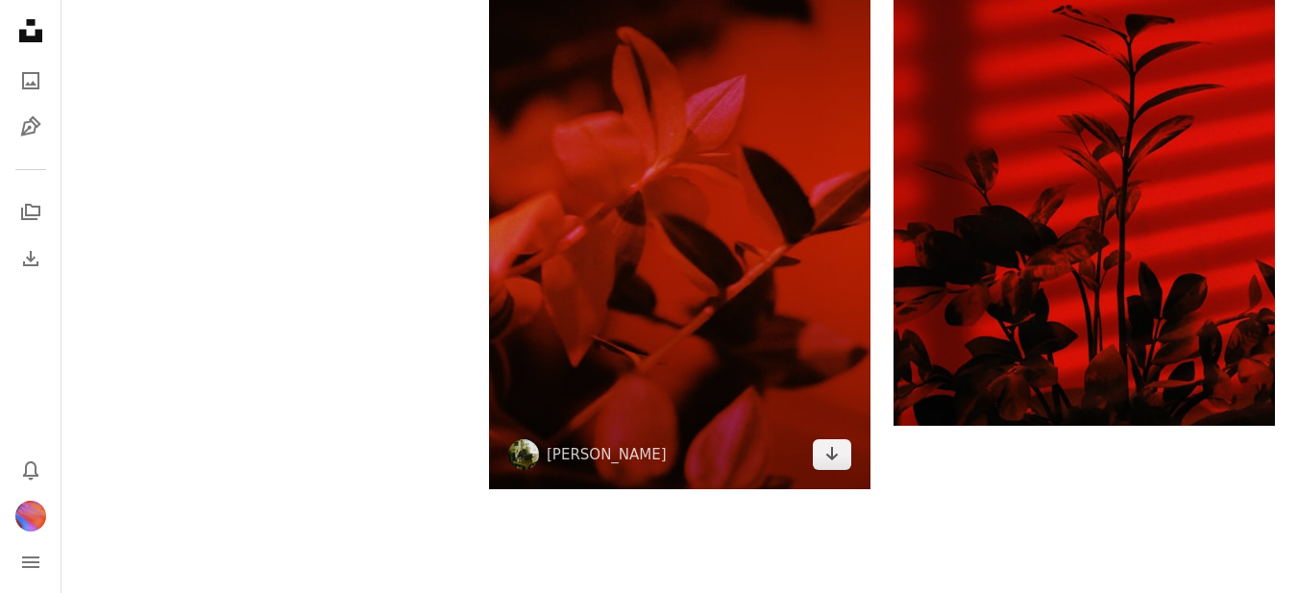
scroll to position [1086, 0]
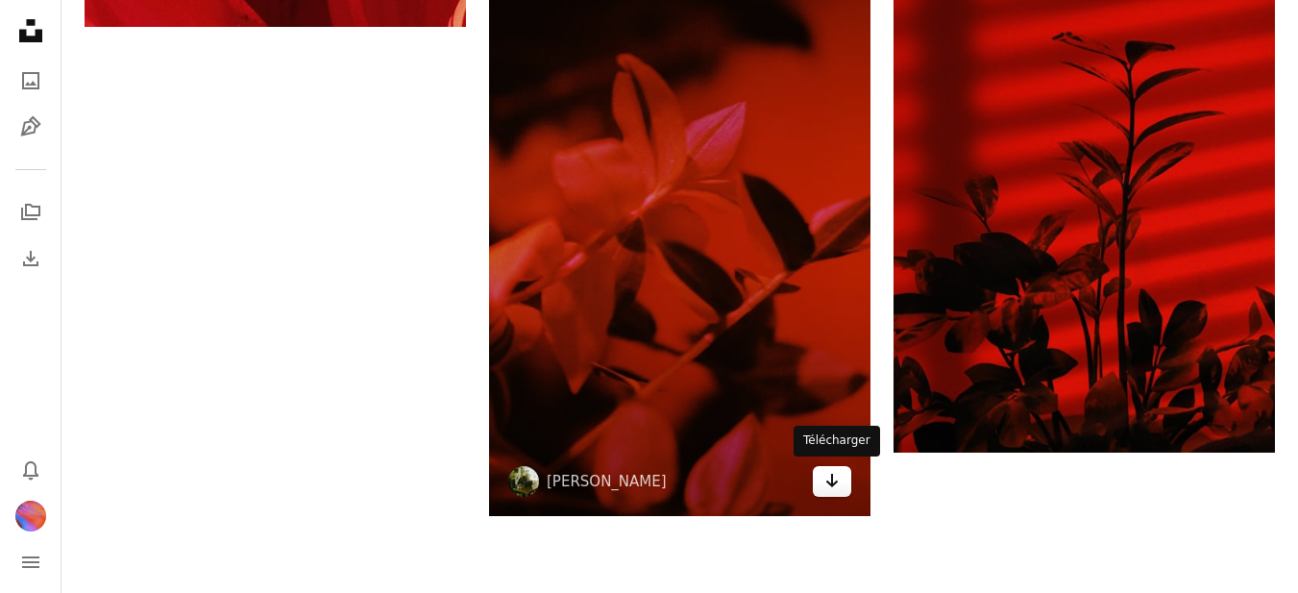
click at [831, 484] on icon "Télécharger" at bounding box center [832, 480] width 12 height 13
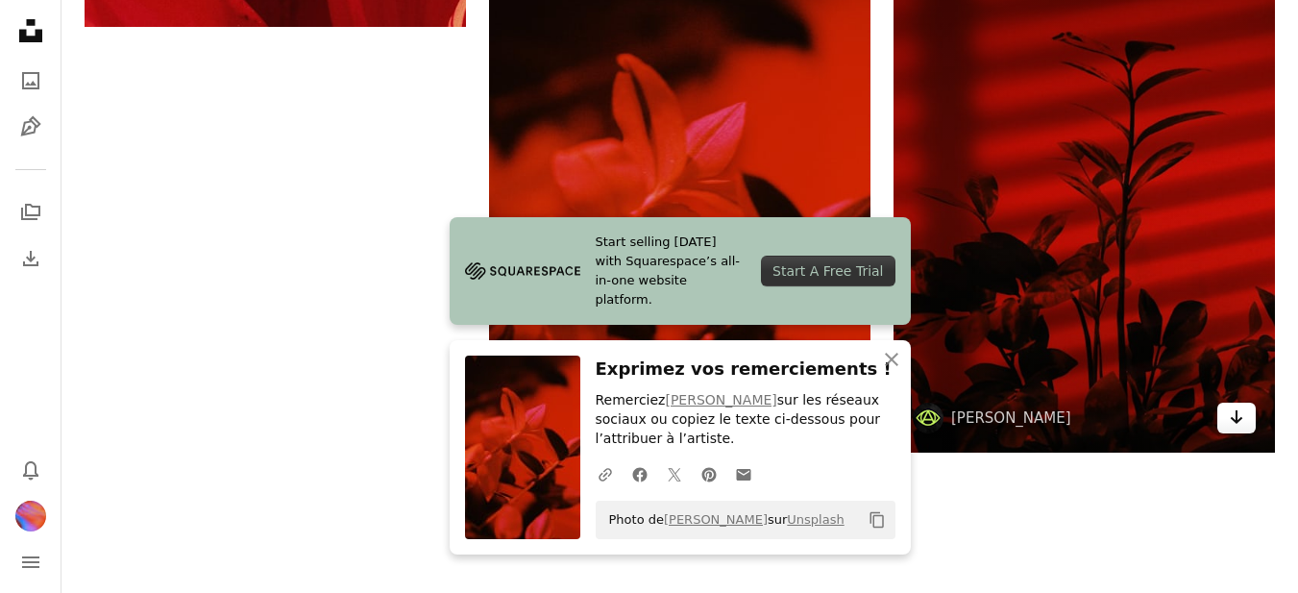
click at [1242, 423] on icon "Arrow pointing down" at bounding box center [1236, 416] width 15 height 23
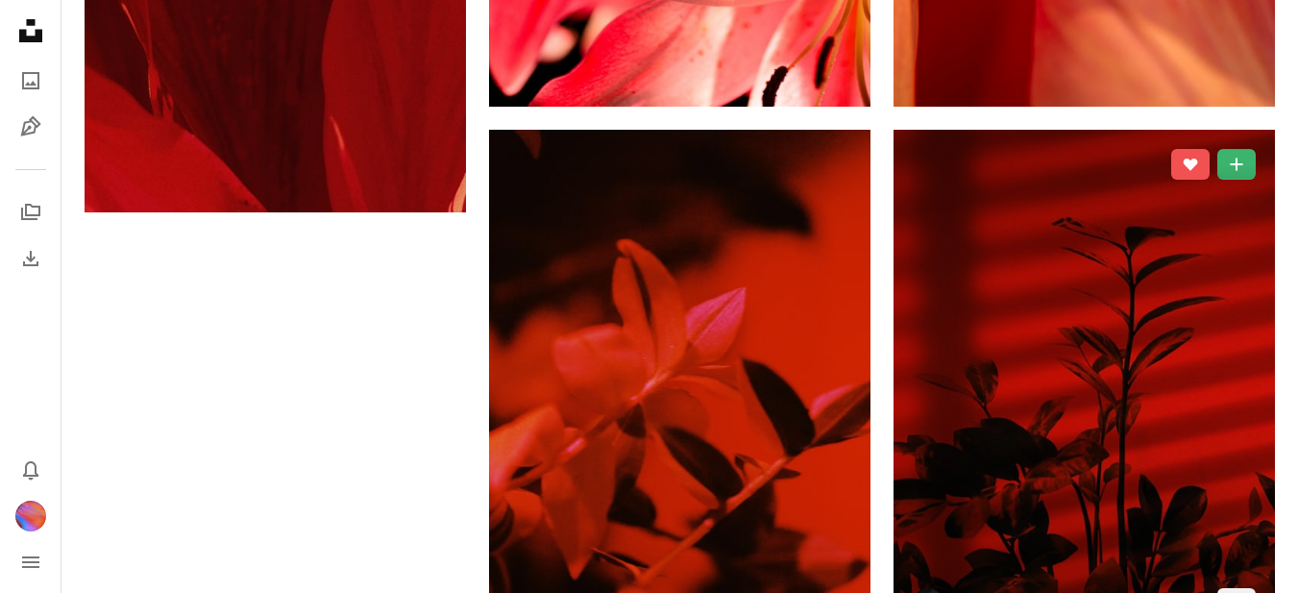
scroll to position [899, 0]
